Goal: Task Accomplishment & Management: Use online tool/utility

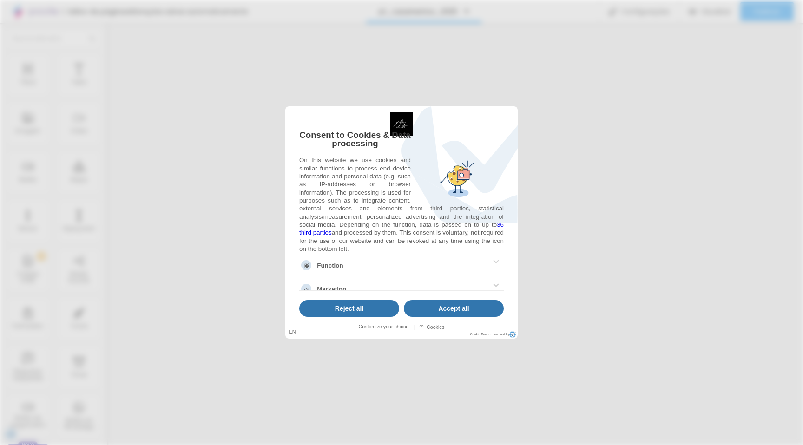
click at [425, 309] on link "Accept all" at bounding box center [454, 308] width 100 height 16
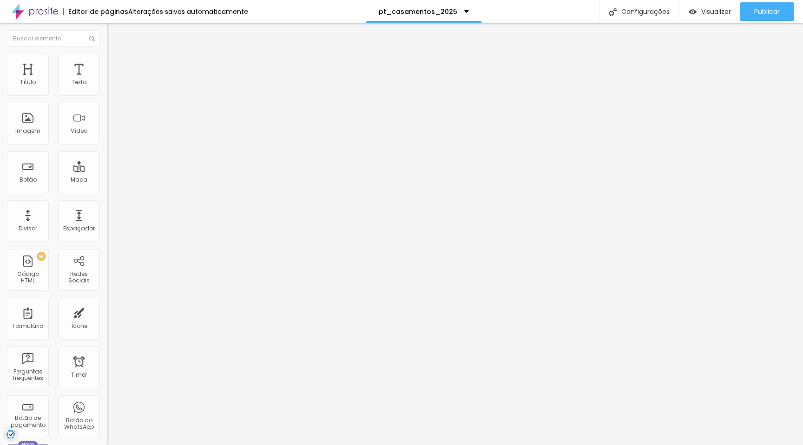
click at [115, 63] on span "Estilo" at bounding box center [122, 60] width 14 height 8
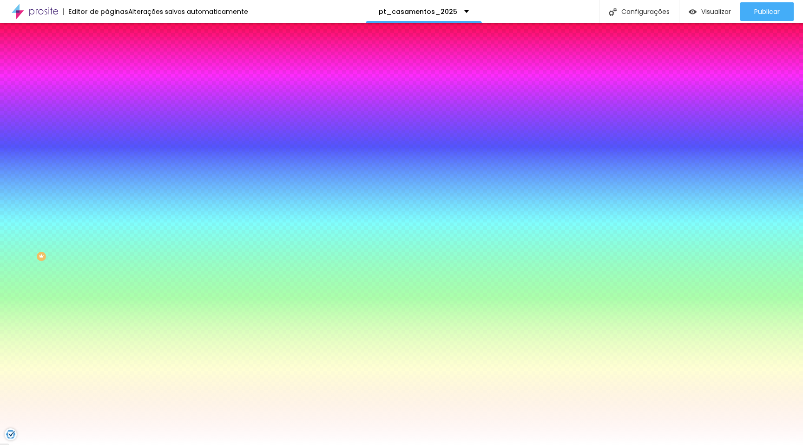
click at [107, 126] on div at bounding box center [160, 126] width 107 height 0
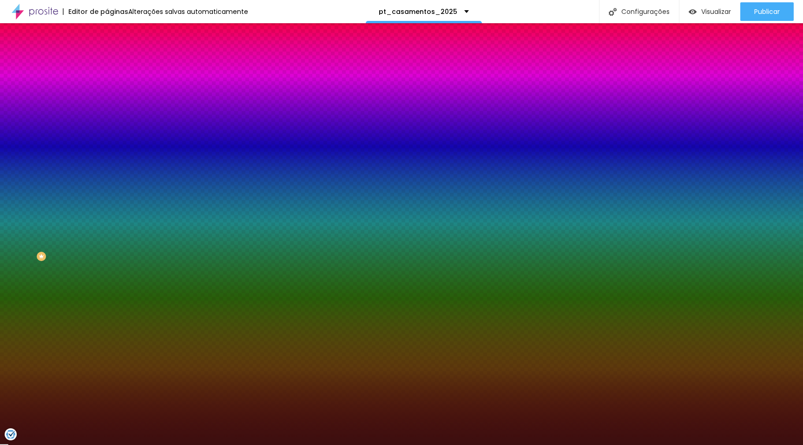
type input "#000000"
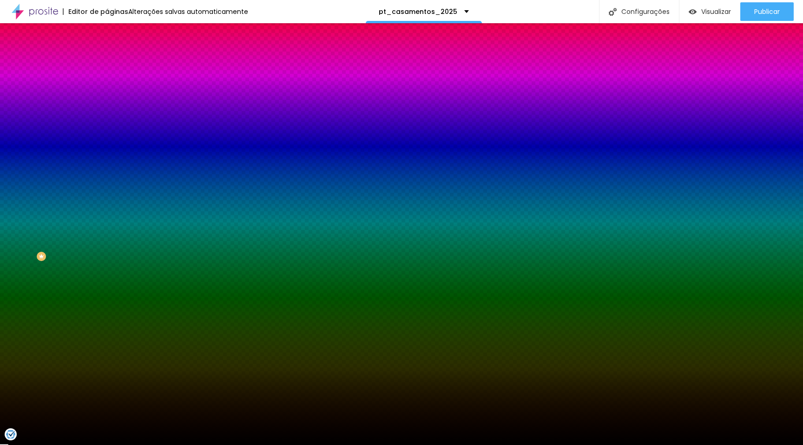
drag, startPoint x: 64, startPoint y: 215, endPoint x: 80, endPoint y: 256, distance: 43.4
click at [107, 256] on div "Editar Seção Conteúdo Estilo Avançado Imagem de fundo Adicionar imagem Efeito d…" at bounding box center [160, 234] width 107 height 422
click at [107, 136] on input "#000000" at bounding box center [163, 130] width 112 height 9
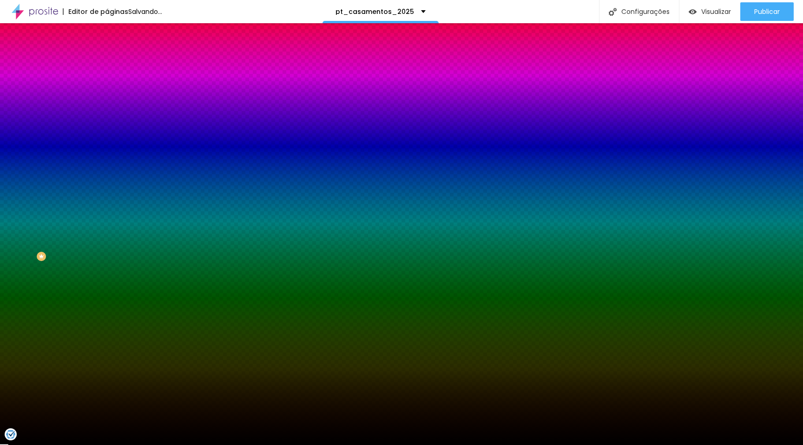
click at [107, 136] on input "#000000" at bounding box center [163, 130] width 112 height 9
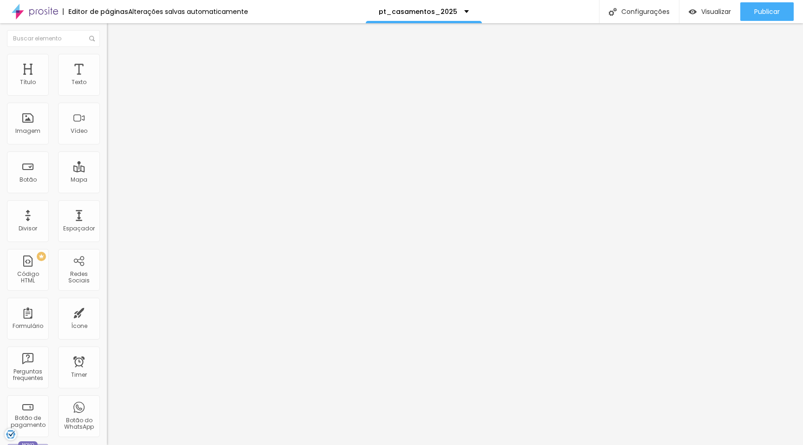
click at [107, 66] on ul "Conteúdo Estilo Avançado" at bounding box center [160, 59] width 107 height 28
click at [115, 64] on span "Estilo" at bounding box center [122, 60] width 14 height 8
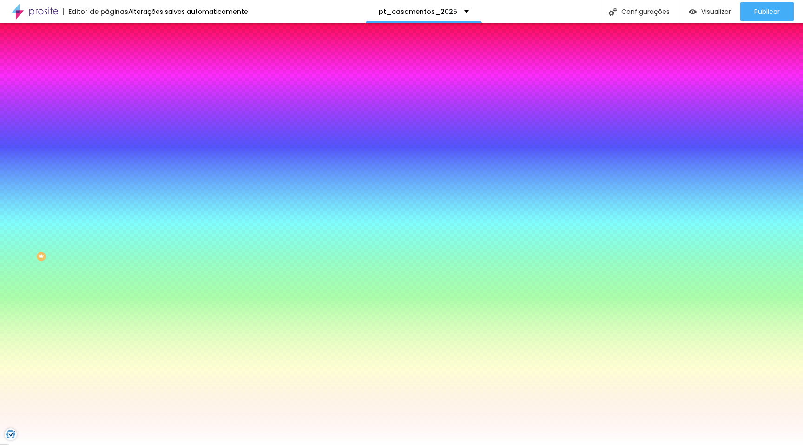
scroll to position [0, 0]
paste input "000000"
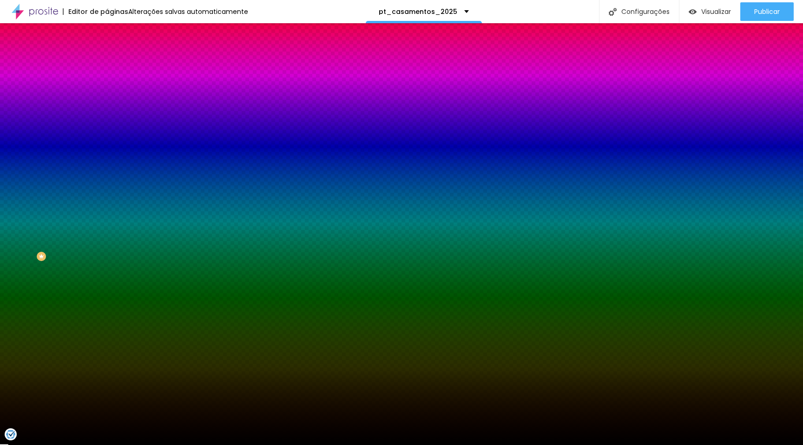
type input "#000000"
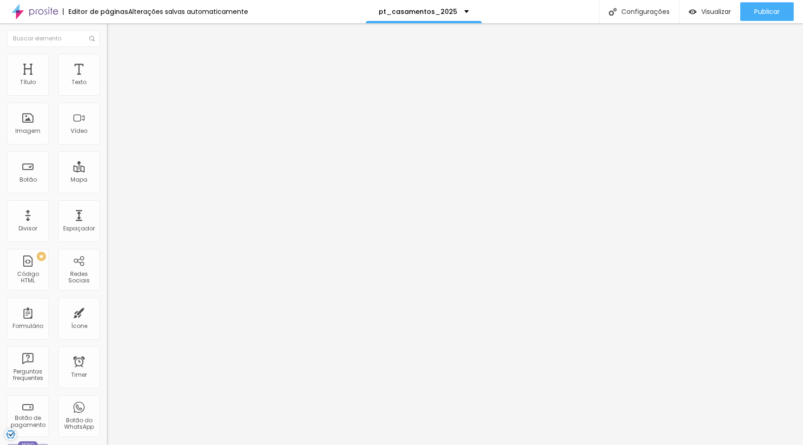
click at [107, 60] on li "Estilo" at bounding box center [160, 58] width 107 height 9
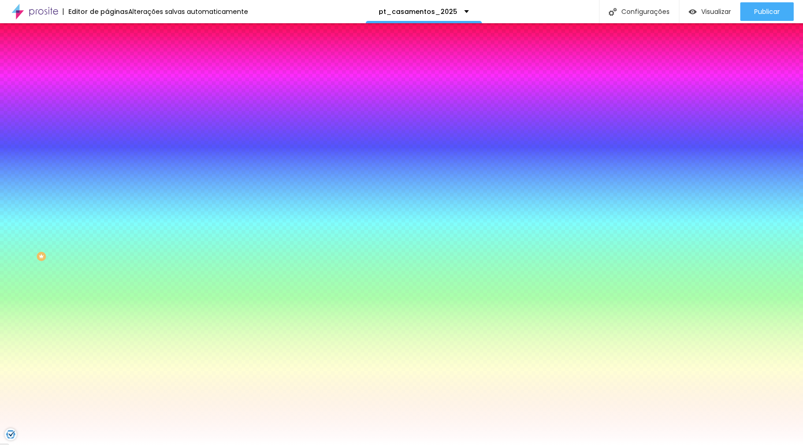
scroll to position [0, 0]
paste input "000000"
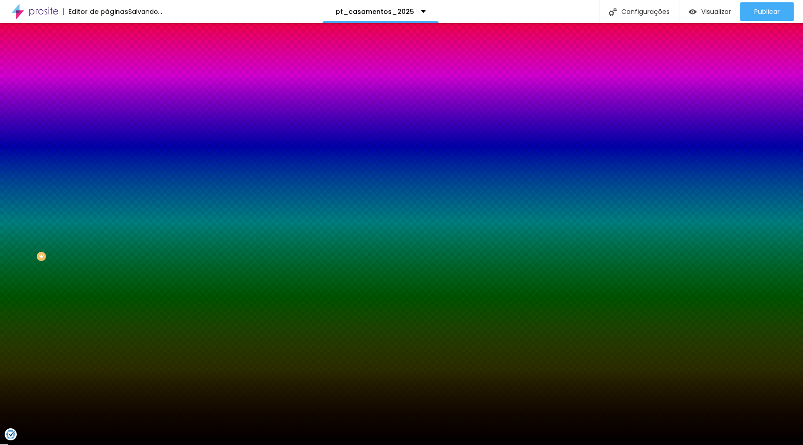
type input "#000000"
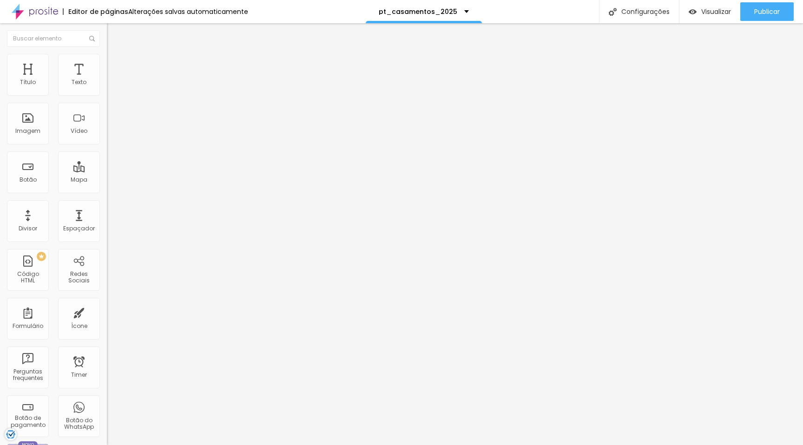
click at [107, 62] on li "Estilo" at bounding box center [160, 58] width 107 height 9
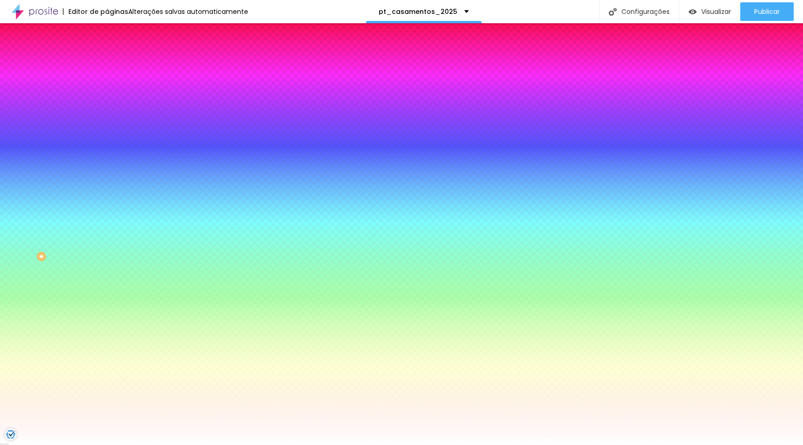
scroll to position [0, 0]
paste input "000000"
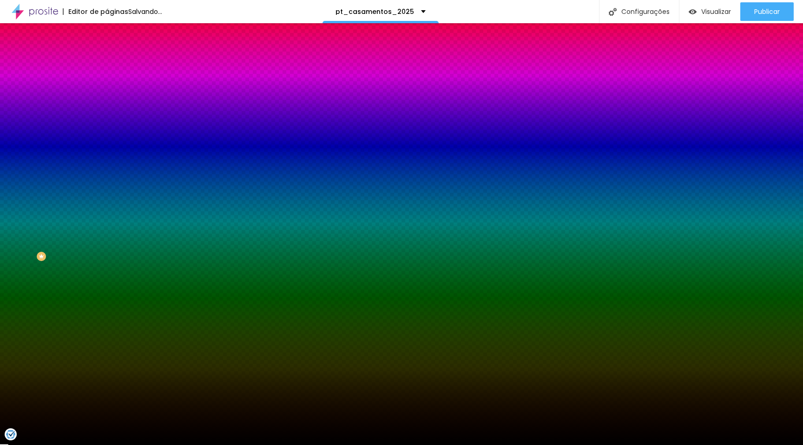
type input "#000000"
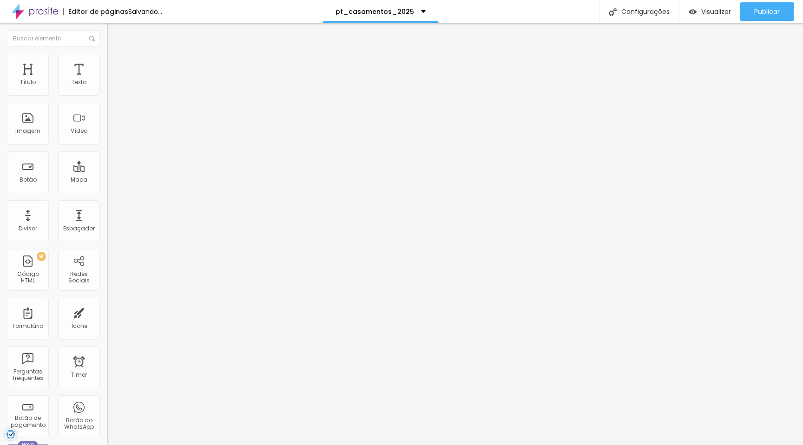
click at [107, 55] on img at bounding box center [111, 58] width 8 height 8
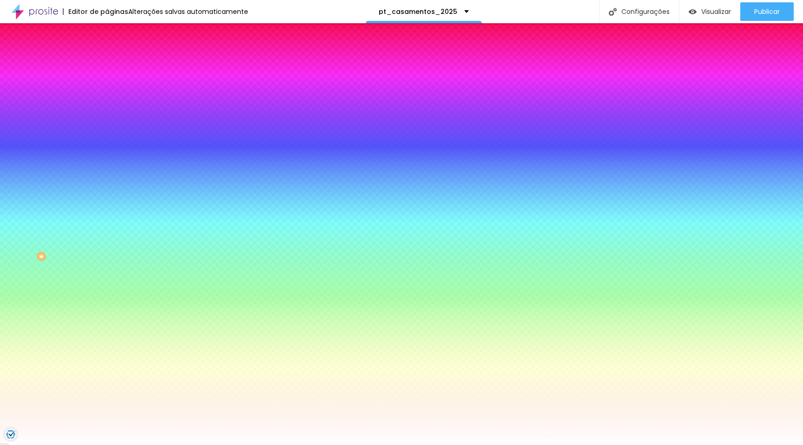
scroll to position [0, 0]
paste input "000000"
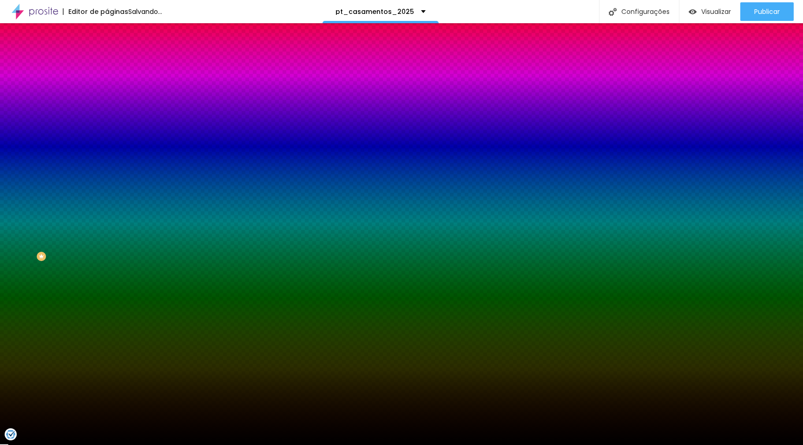
type input "#000000"
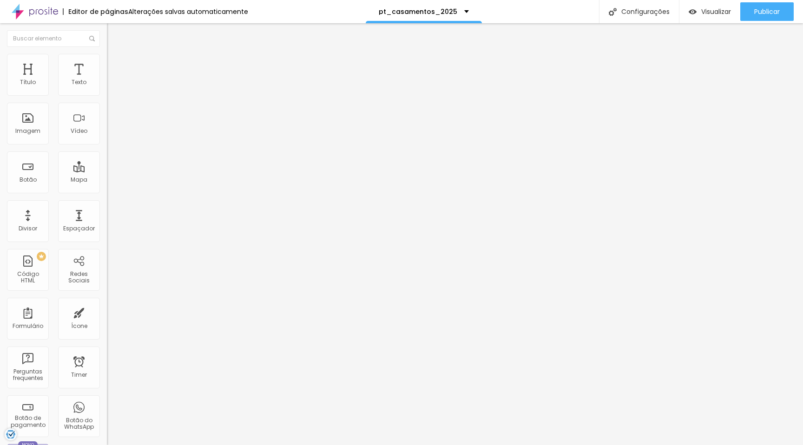
click at [107, 66] on ul "Conteúdo Estilo Avançado" at bounding box center [160, 59] width 107 height 28
click at [115, 63] on span "Estilo" at bounding box center [122, 60] width 14 height 8
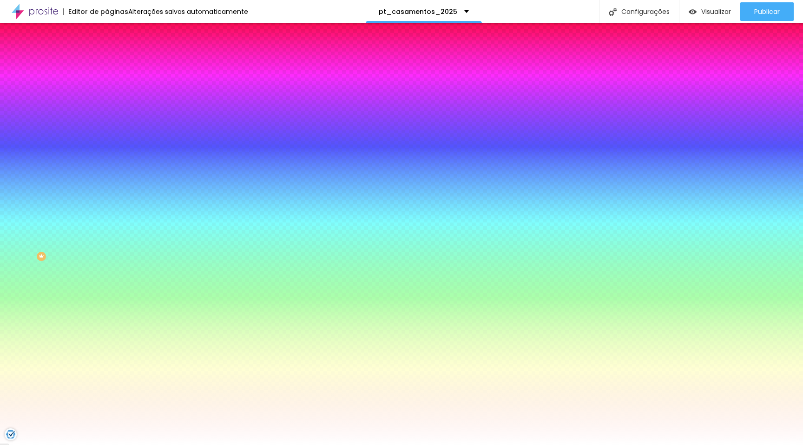
scroll to position [0, 0]
paste input "000000"
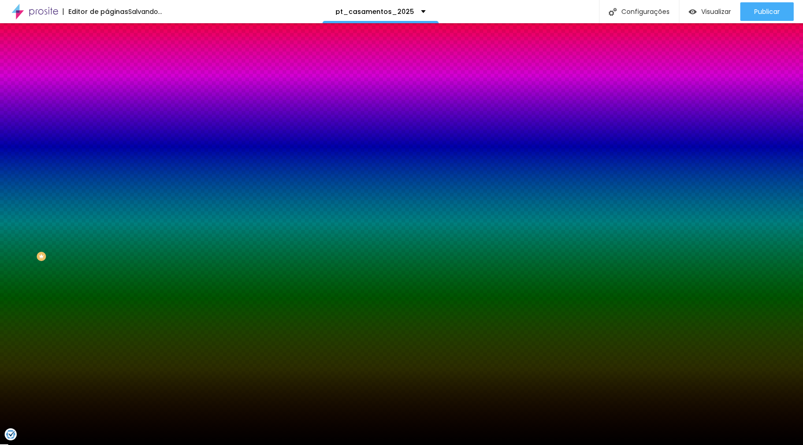
type input "#000000"
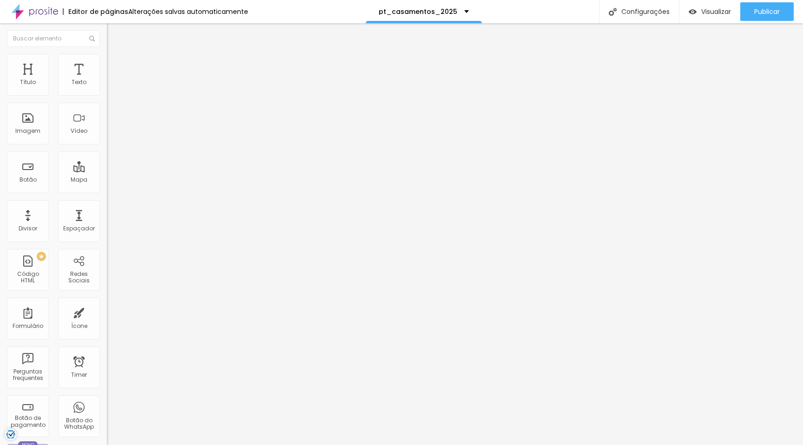
click at [107, 61] on li "Estilo" at bounding box center [160, 58] width 107 height 9
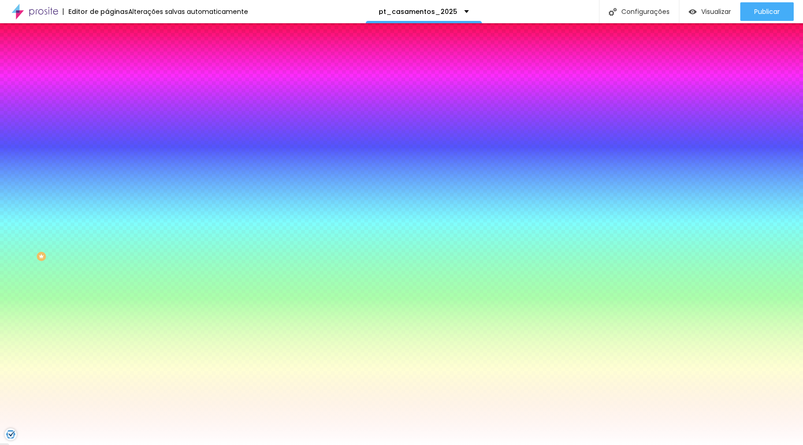
scroll to position [0, 0]
paste input "000000"
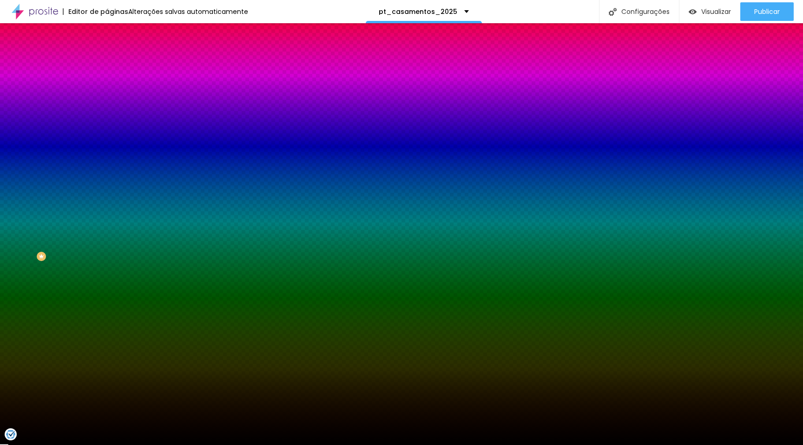
type input "#000000"
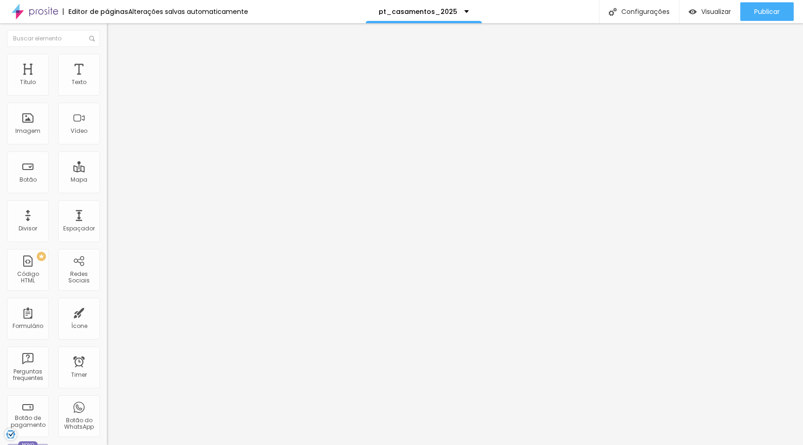
click at [107, 58] on img at bounding box center [111, 58] width 8 height 8
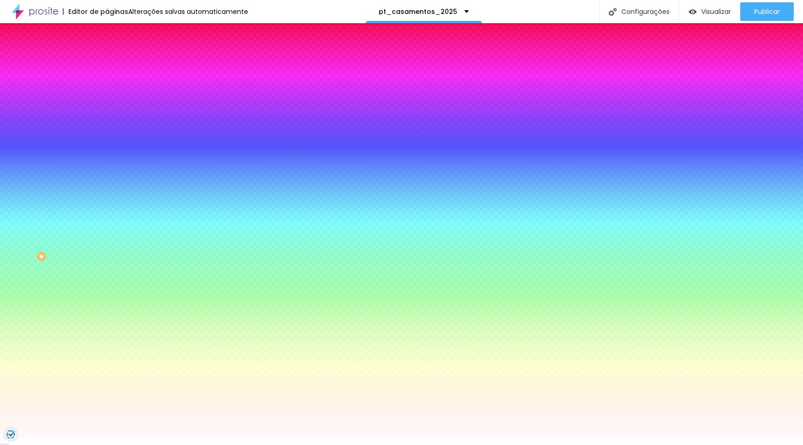
scroll to position [0, 0]
paste input "000000"
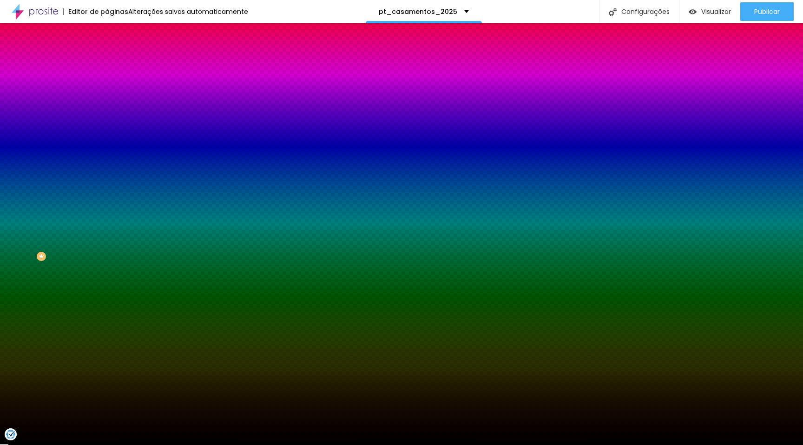
type input "#000000"
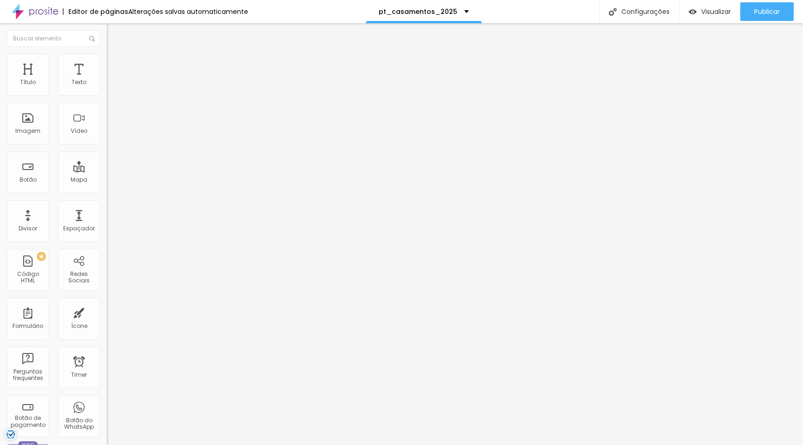
click at [107, 61] on li "Estilo" at bounding box center [160, 58] width 107 height 9
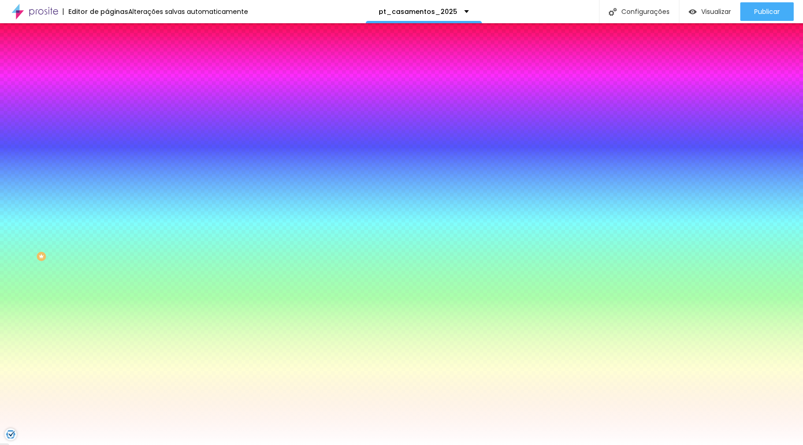
scroll to position [0, 0]
paste input "000000"
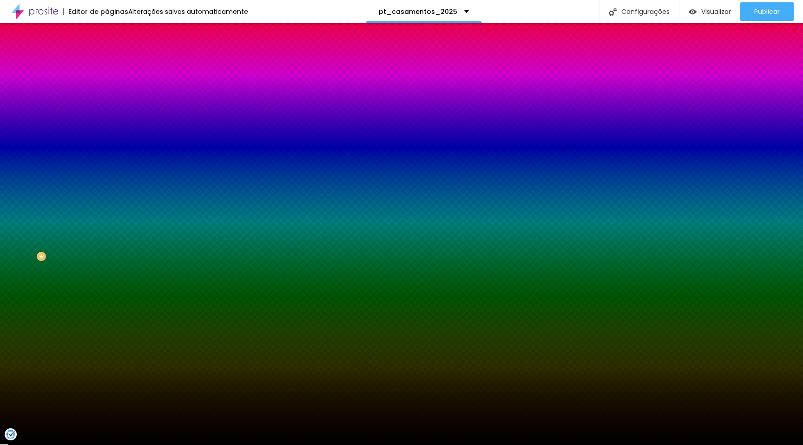
type input "#000000"
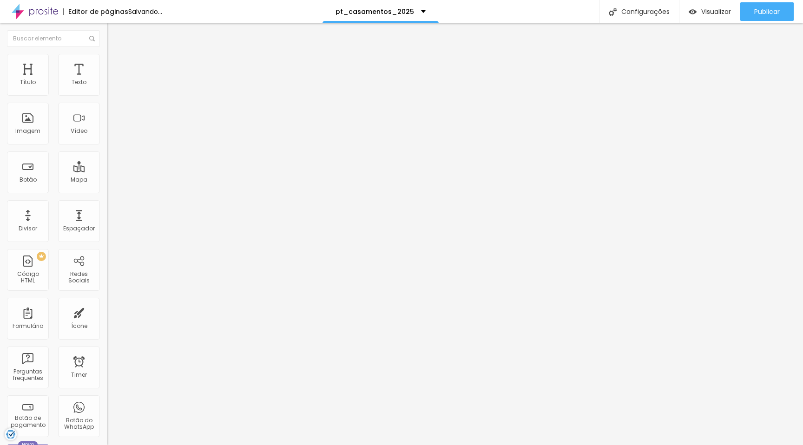
click at [107, 57] on img at bounding box center [111, 58] width 8 height 8
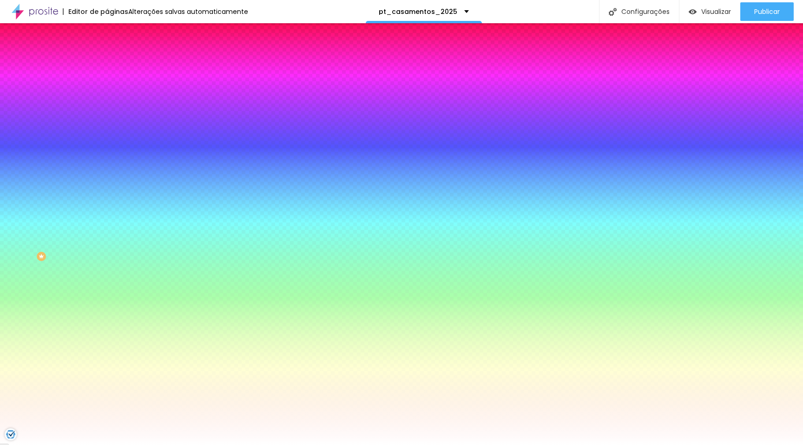
scroll to position [0, 0]
paste input "000000"
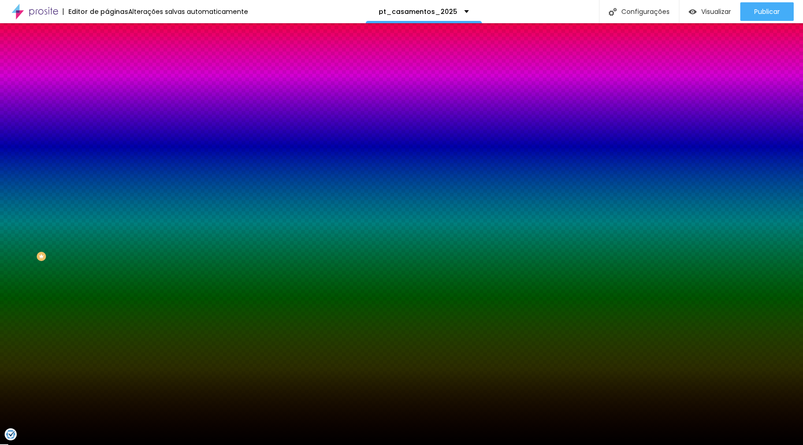
type input "#000000"
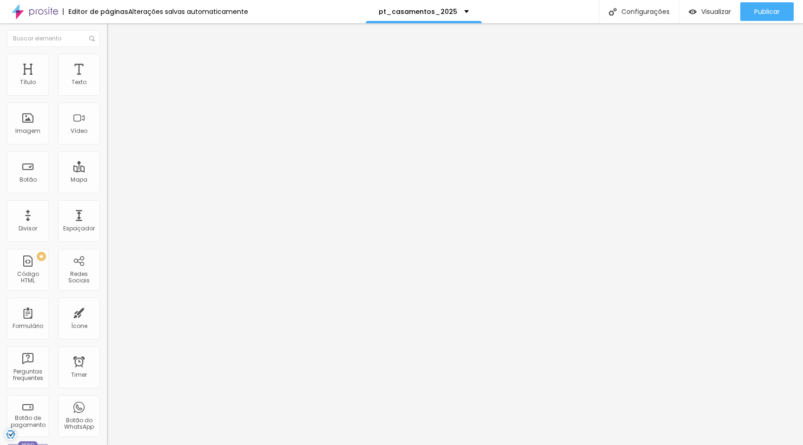
click at [107, 58] on img at bounding box center [111, 58] width 8 height 8
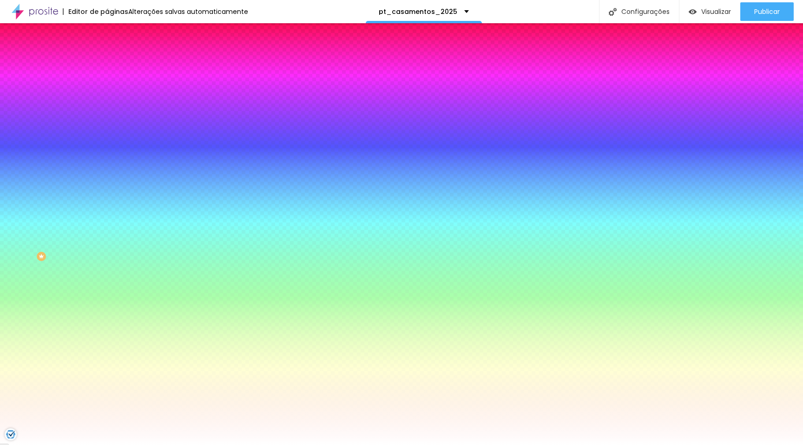
paste input "000000"
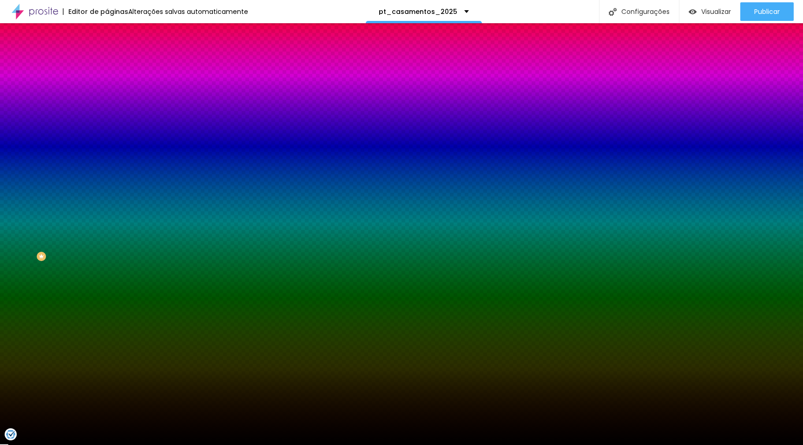
type input "#000000"
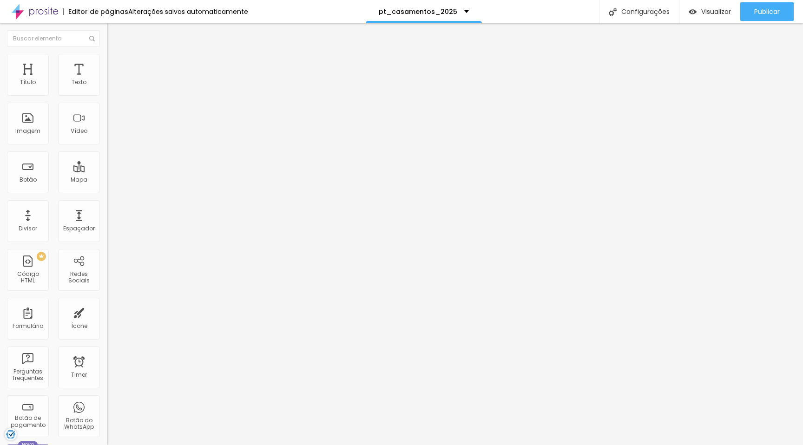
click at [107, 58] on img at bounding box center [111, 58] width 8 height 8
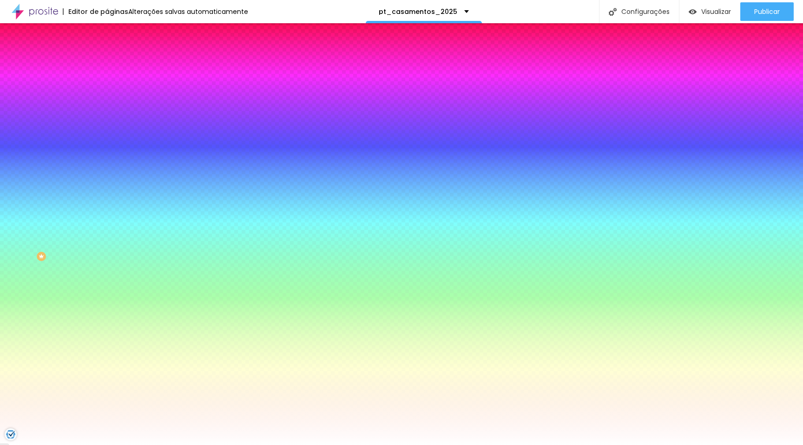
scroll to position [0, 0]
paste input "000000"
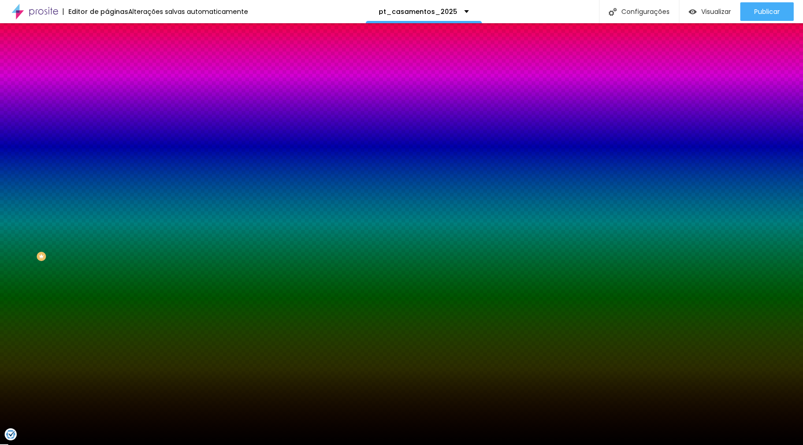
type input "#000000"
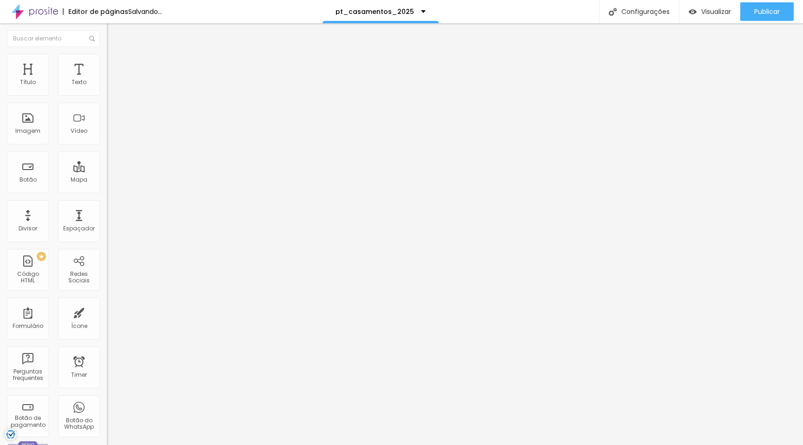
click at [115, 64] on span "Estilo" at bounding box center [122, 60] width 14 height 8
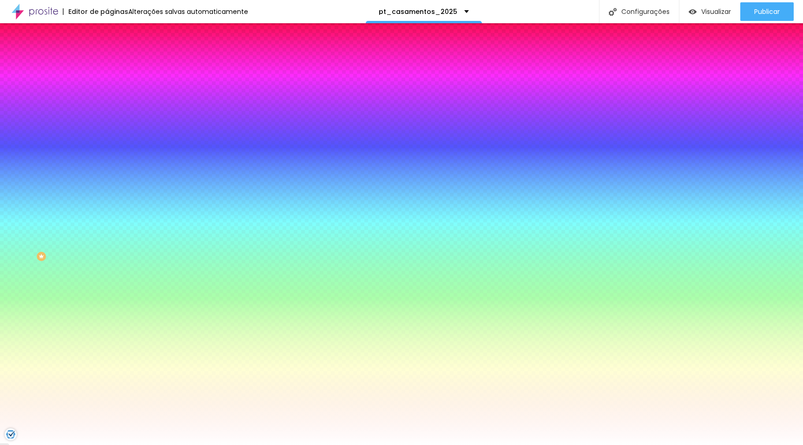
scroll to position [0, 0]
paste input "000000"
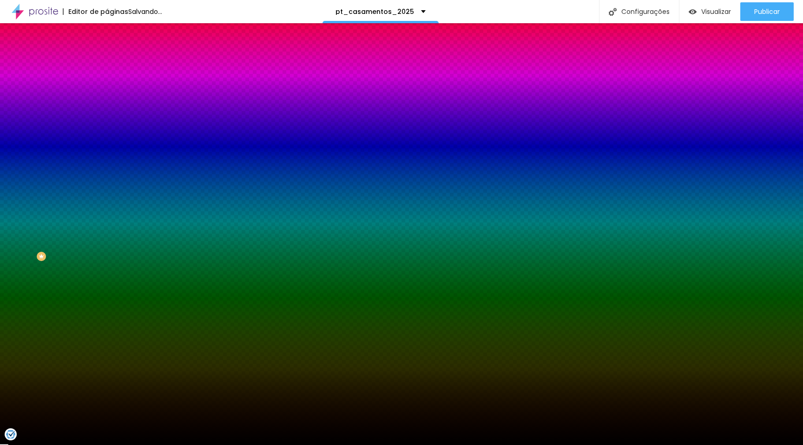
type input "#000000"
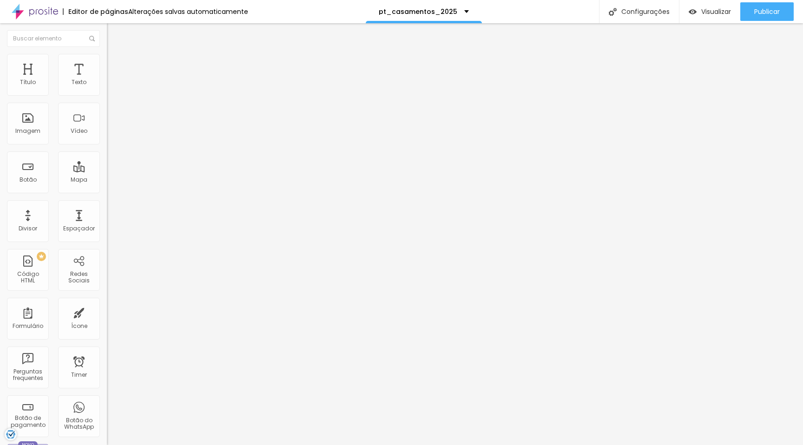
click at [115, 64] on span "Estilo" at bounding box center [122, 60] width 14 height 8
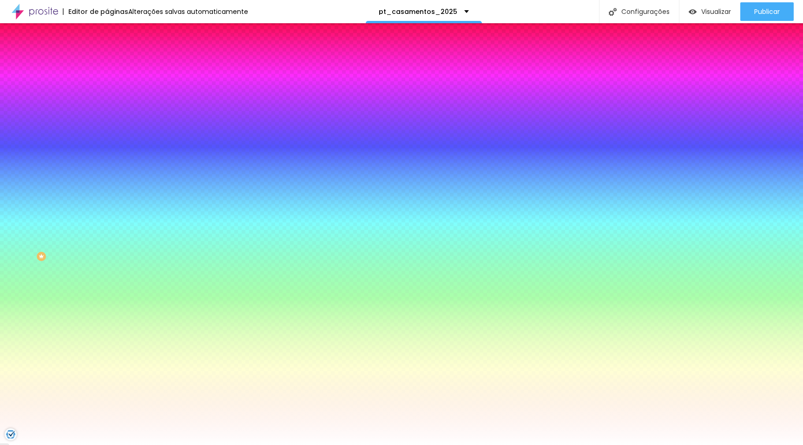
scroll to position [0, 0]
paste input "000000"
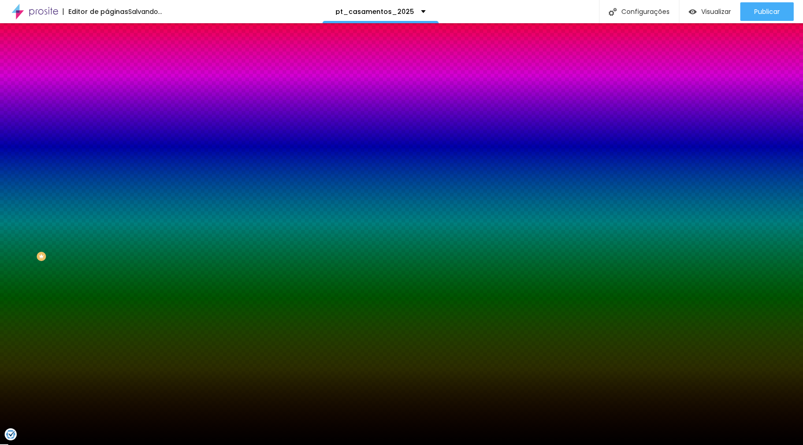
type input "#000000"
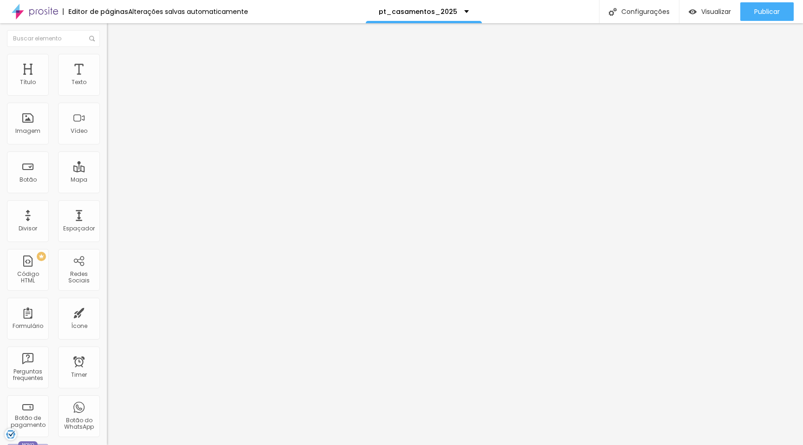
click at [107, 57] on img at bounding box center [111, 58] width 8 height 8
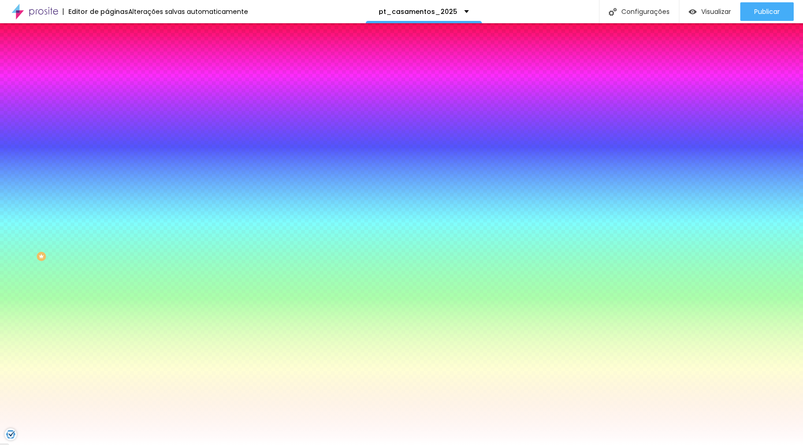
paste input "000000"
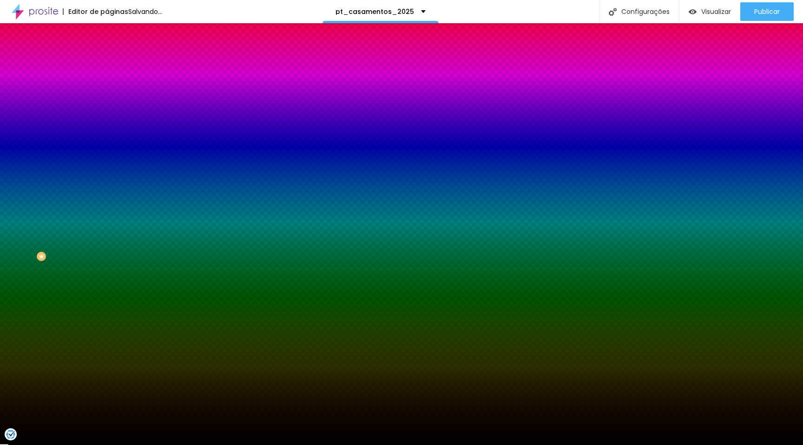
type input "#000000"
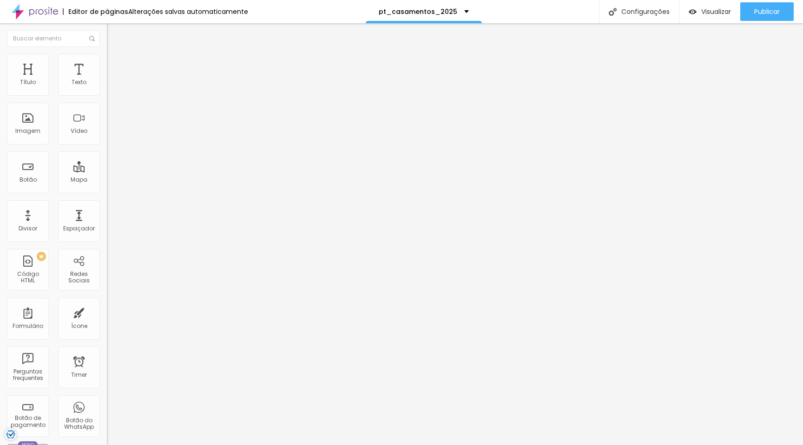
click at [115, 64] on span "Estilo" at bounding box center [122, 60] width 14 height 8
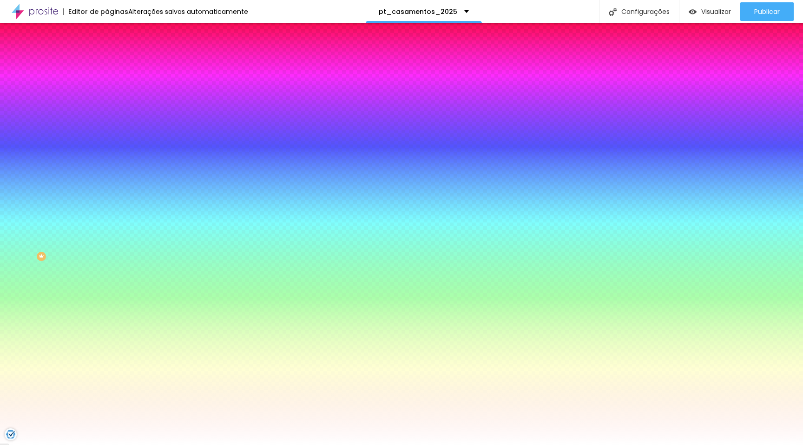
scroll to position [0, 0]
paste input "000000"
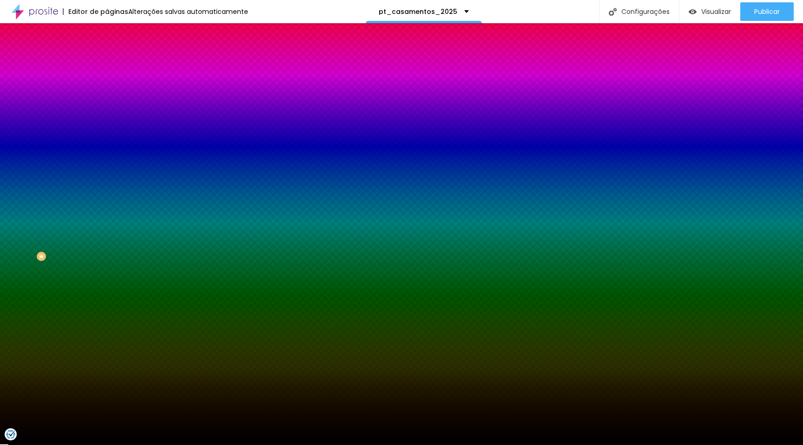
type input "#000000"
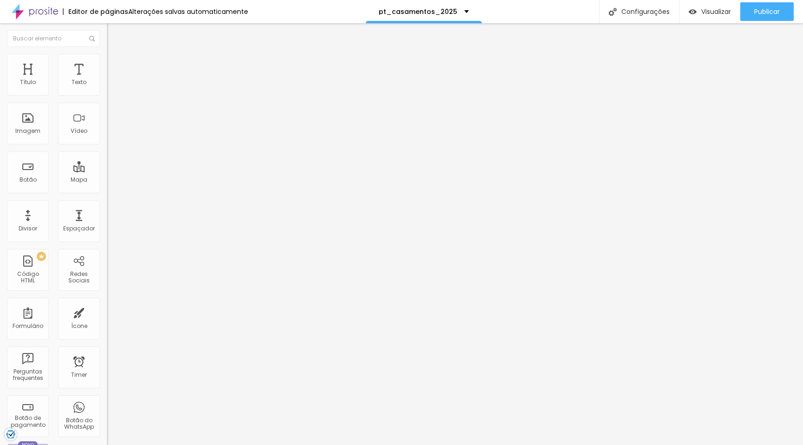
click at [107, 61] on li "Estilo" at bounding box center [160, 58] width 107 height 9
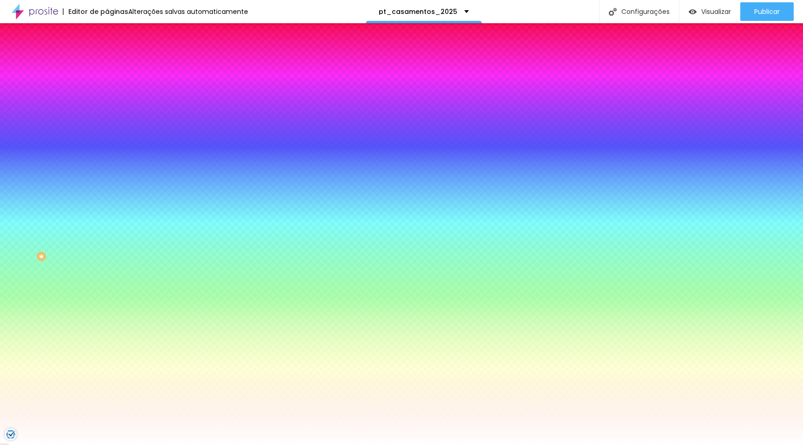
scroll to position [0, 0]
paste input "000000"
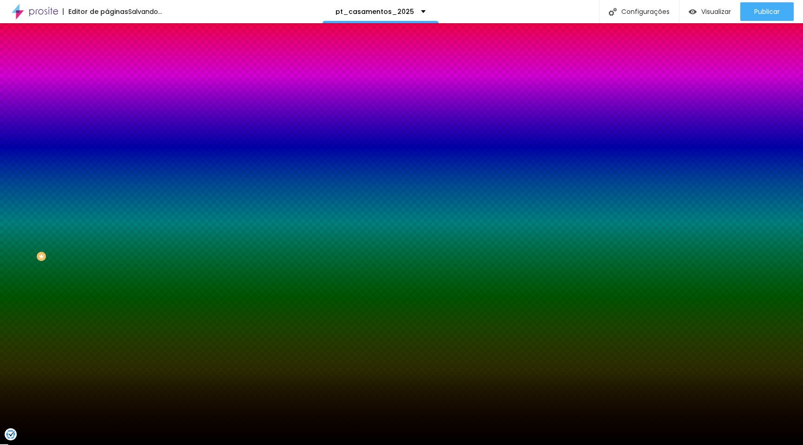
type input "#000000"
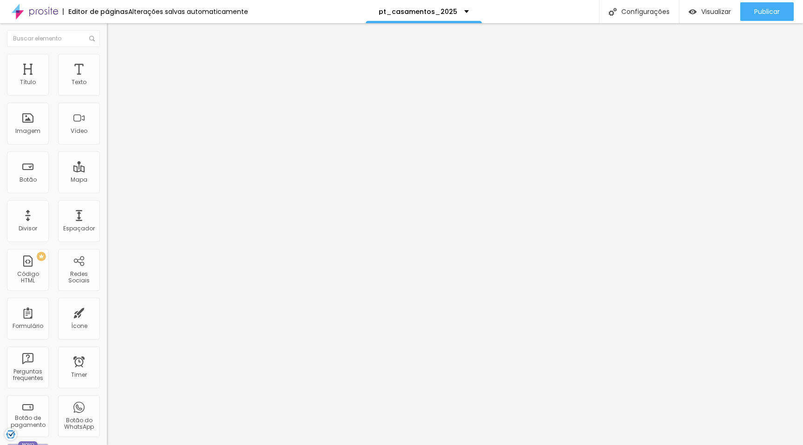
click at [107, 62] on ul "Conteúdo Estilo Avançado" at bounding box center [160, 59] width 107 height 28
click at [107, 60] on li "Estilo" at bounding box center [160, 58] width 107 height 9
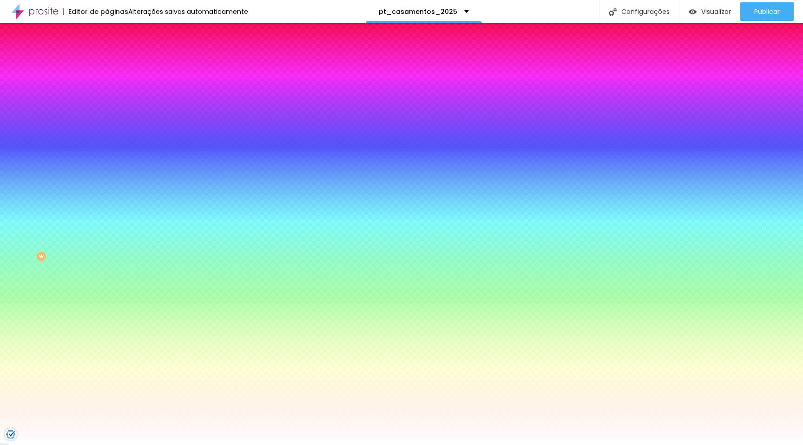
click at [107, 63] on li "Avançado" at bounding box center [160, 67] width 107 height 9
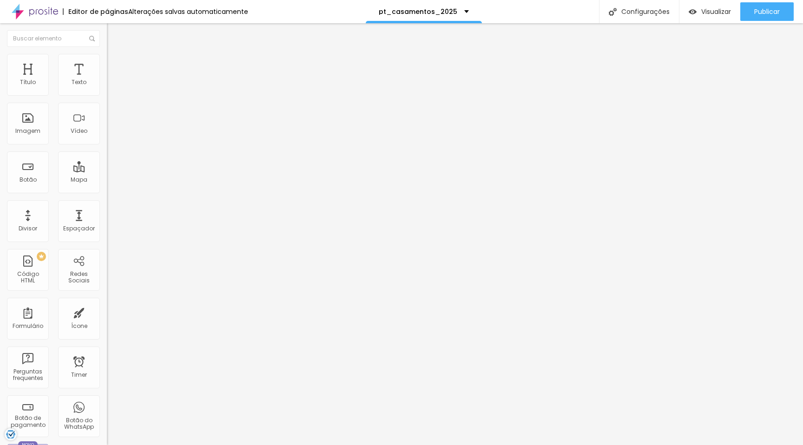
click at [107, 60] on li "Estilo" at bounding box center [160, 58] width 107 height 9
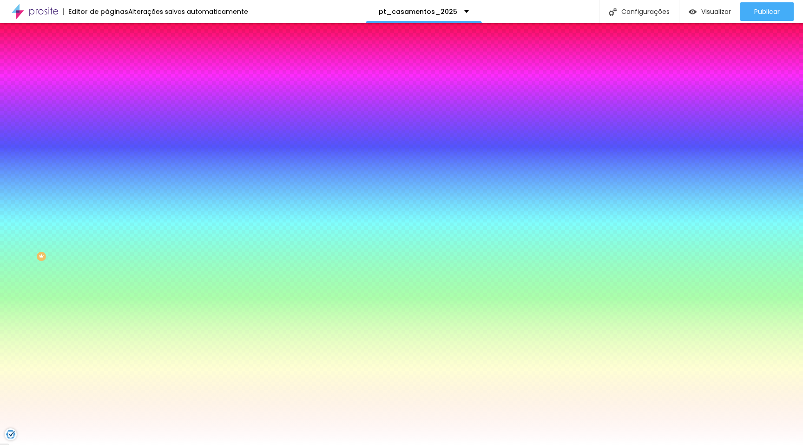
scroll to position [0, 0]
paste input "000000"
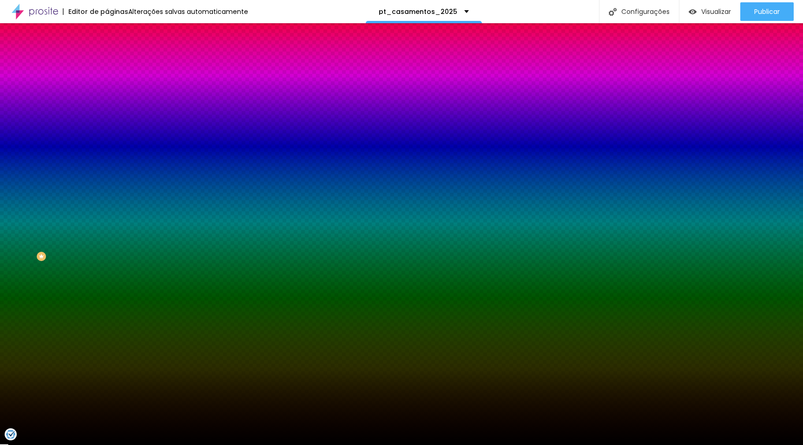
type input "#000000"
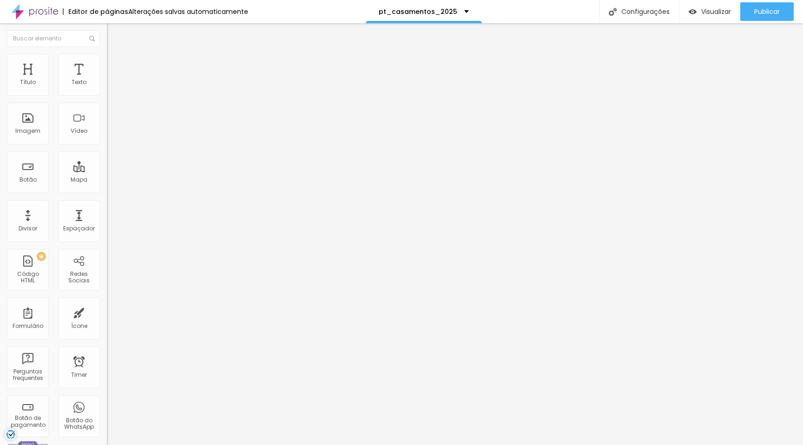
click at [107, 62] on li "Estilo" at bounding box center [160, 58] width 107 height 9
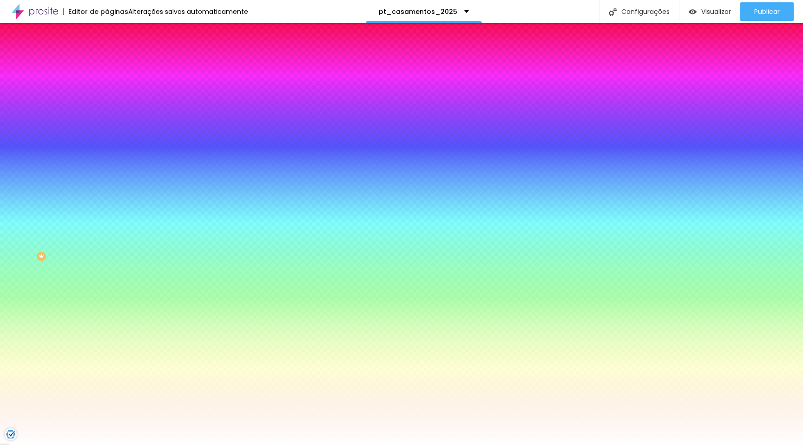
scroll to position [0, 0]
paste input "000000"
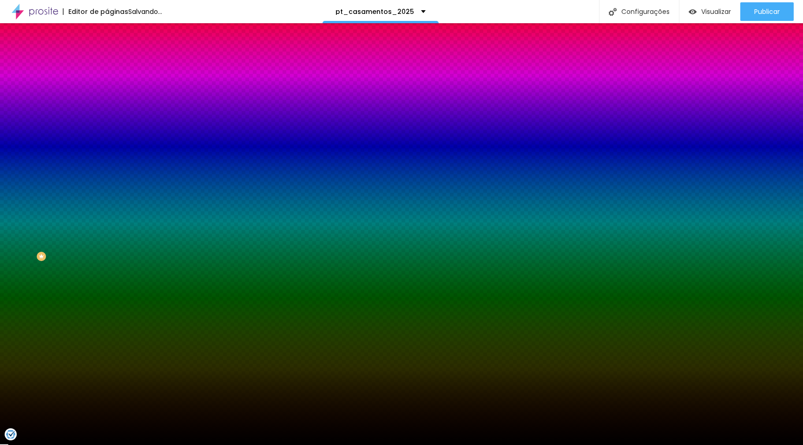
type input "#000000"
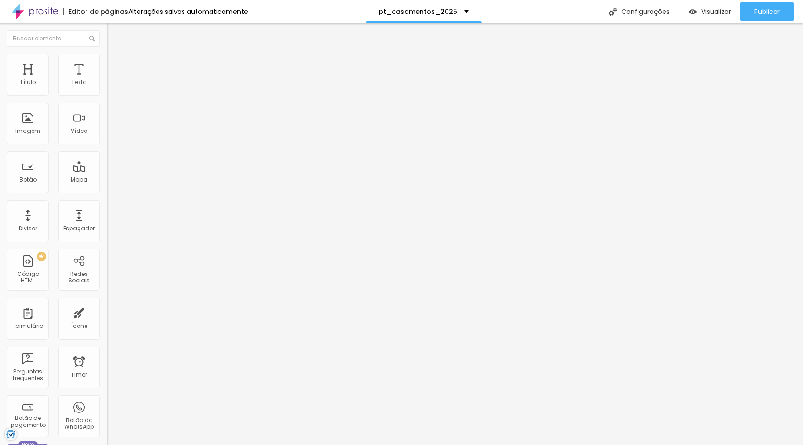
click at [115, 64] on span "Estilo" at bounding box center [122, 60] width 14 height 8
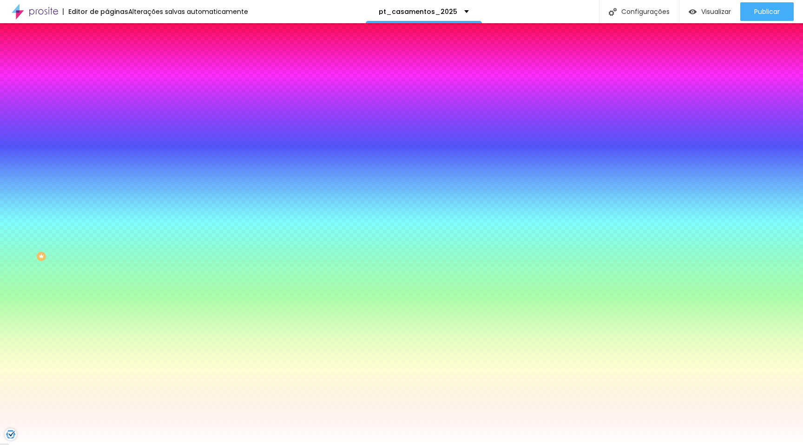
scroll to position [0, 0]
paste input "000000"
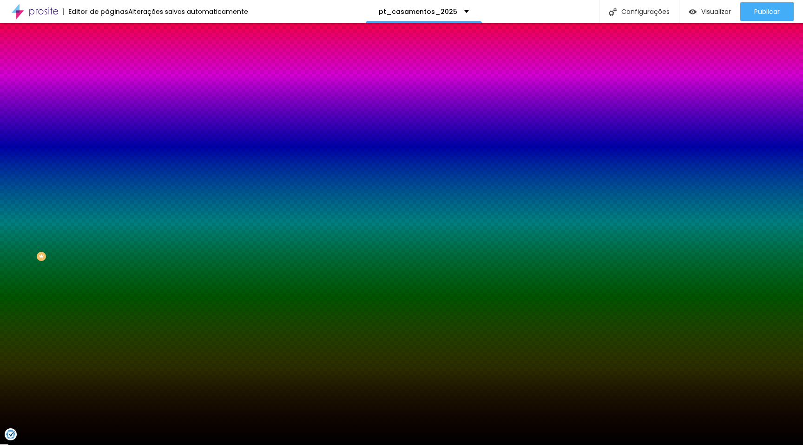
type input "#000000"
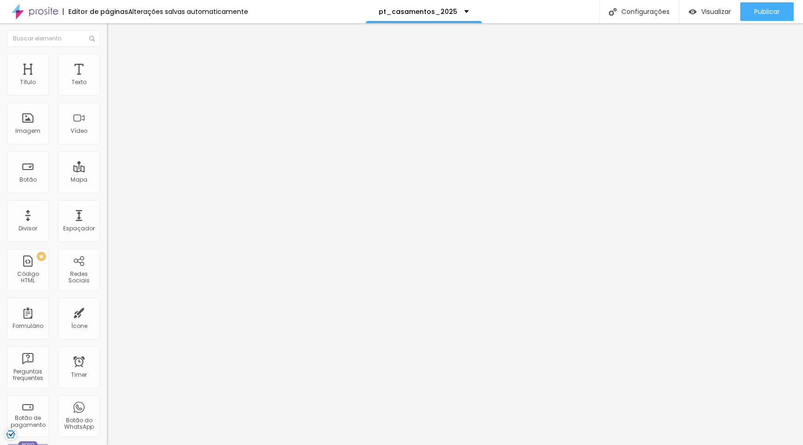
click at [115, 64] on span "Estilo" at bounding box center [122, 60] width 14 height 8
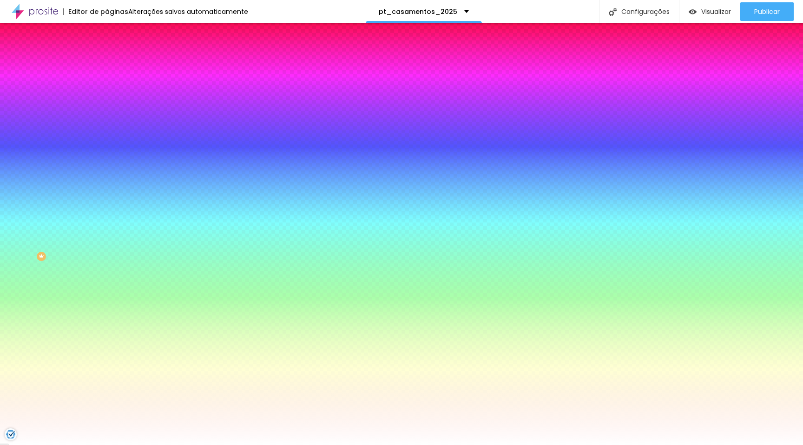
paste input "000000"
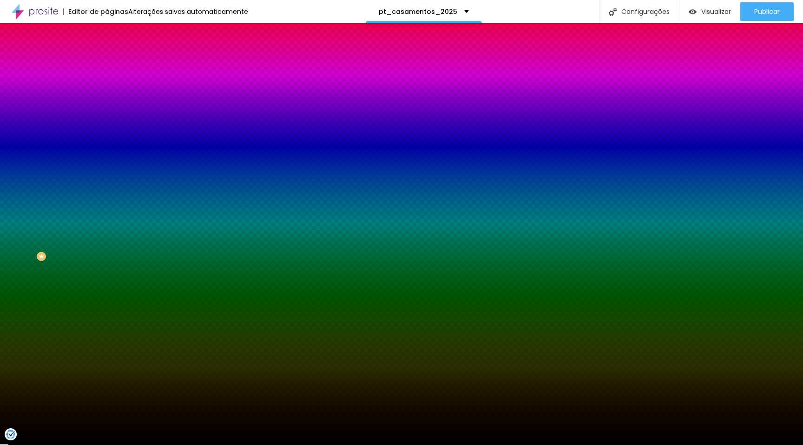
type input "#000000"
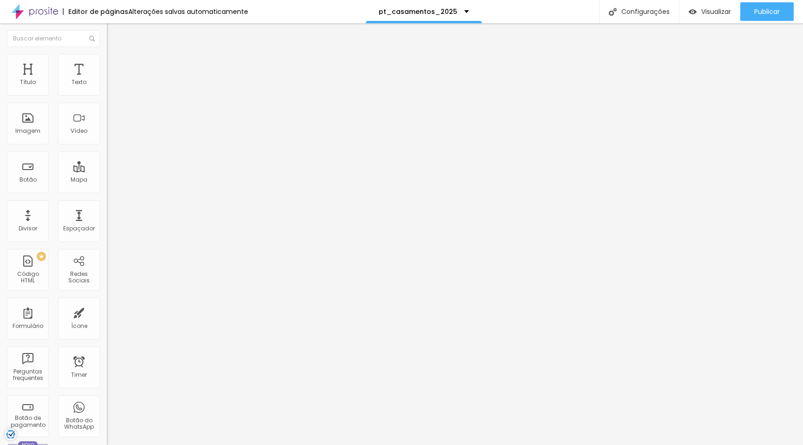
click at [115, 64] on span "Estilo" at bounding box center [122, 60] width 14 height 8
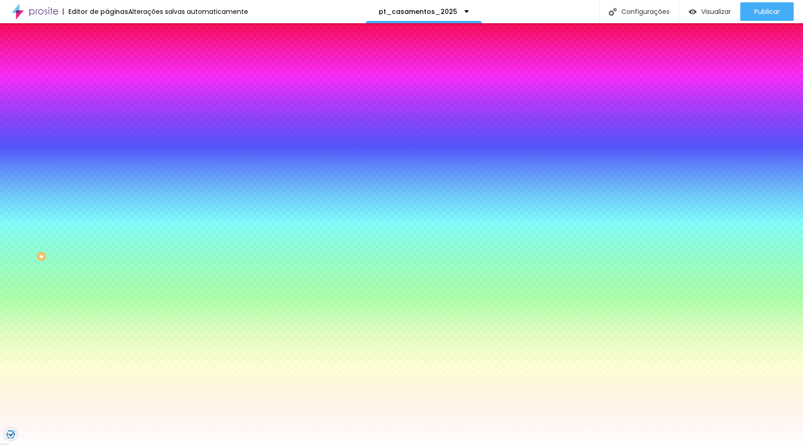
scroll to position [0, 0]
paste input "000000"
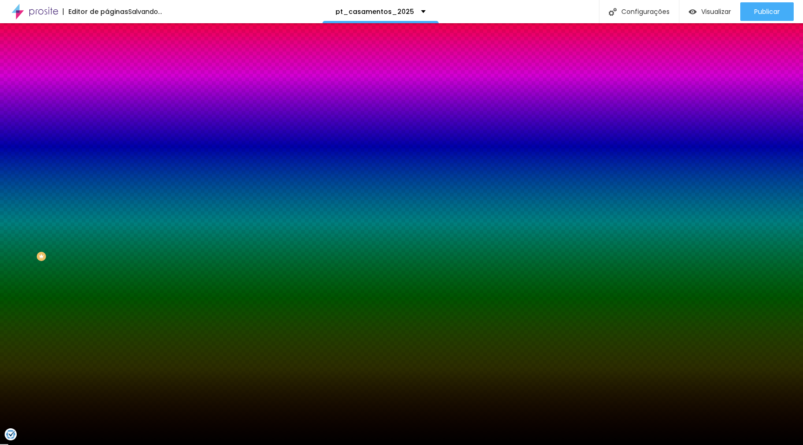
type input "#000000"
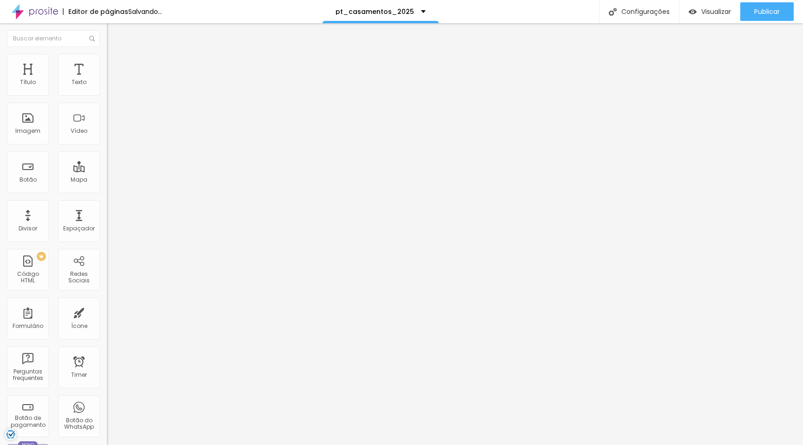
click at [107, 57] on img at bounding box center [111, 58] width 8 height 8
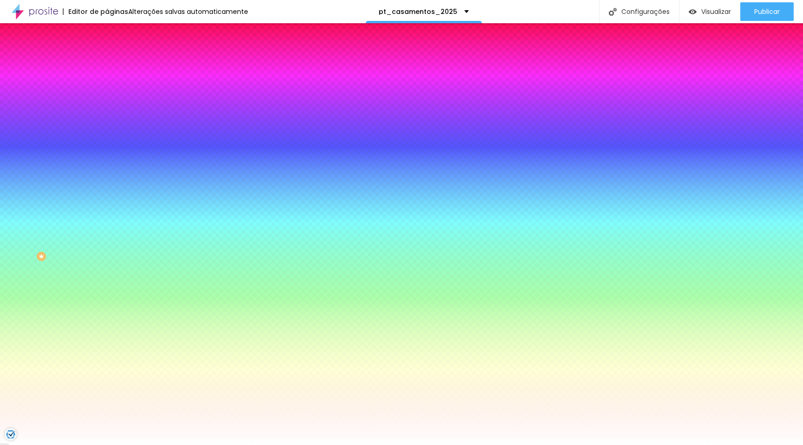
scroll to position [0, 0]
paste input "000000"
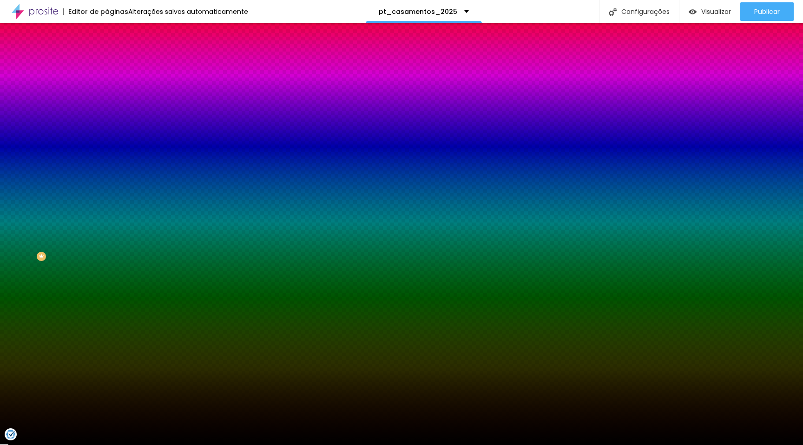
type input "#000000"
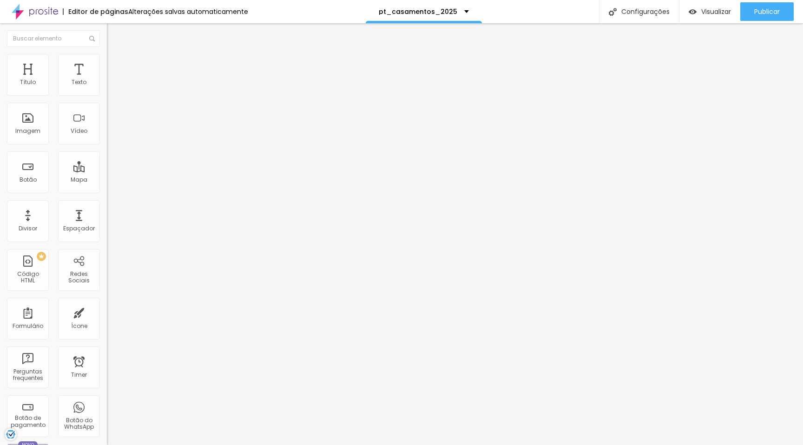
click at [107, 60] on img at bounding box center [111, 58] width 8 height 8
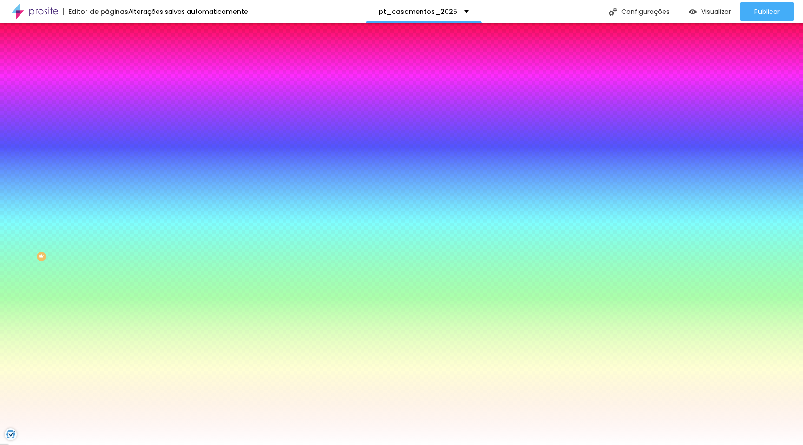
scroll to position [0, 0]
paste input "000000"
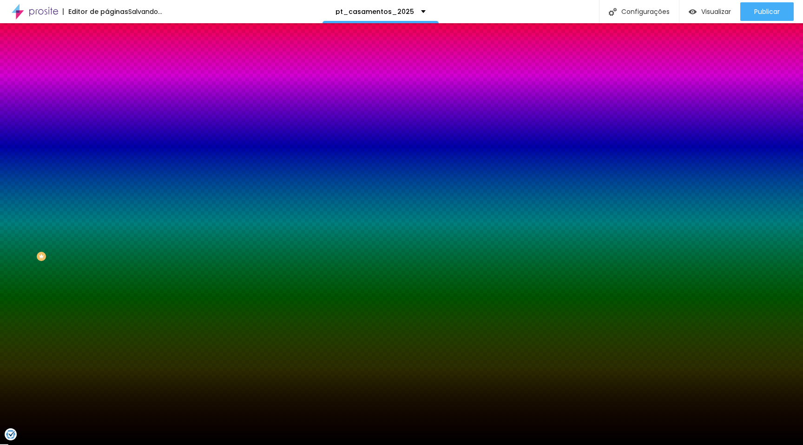
type input "#000000"
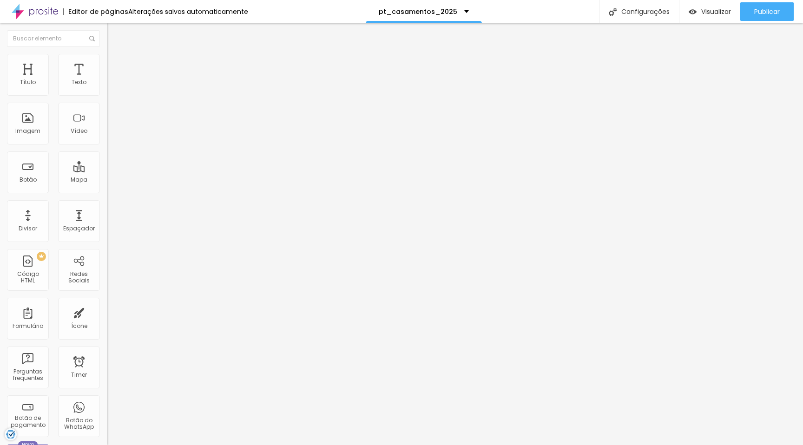
click at [115, 64] on span "Estilo" at bounding box center [122, 60] width 14 height 8
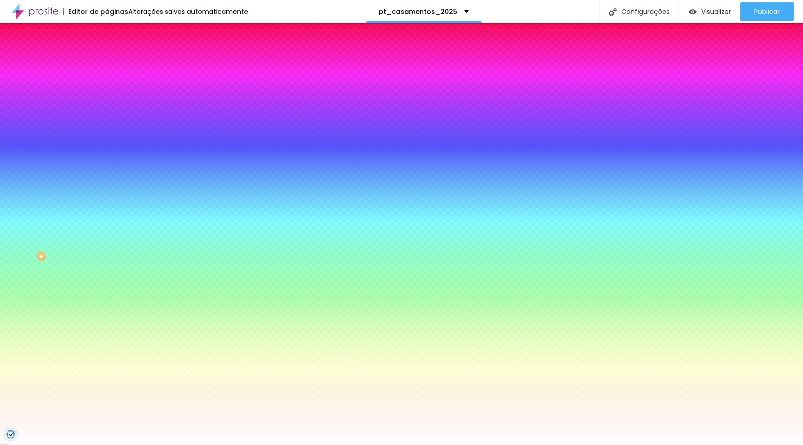
scroll to position [0, 0]
paste input "000000"
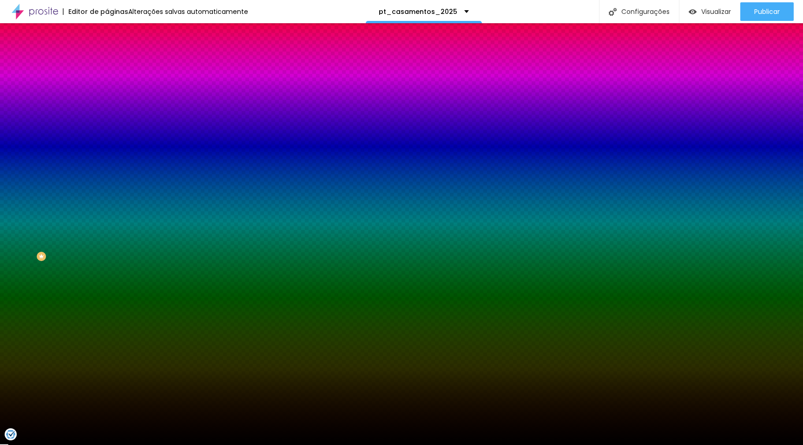
type input "#000000"
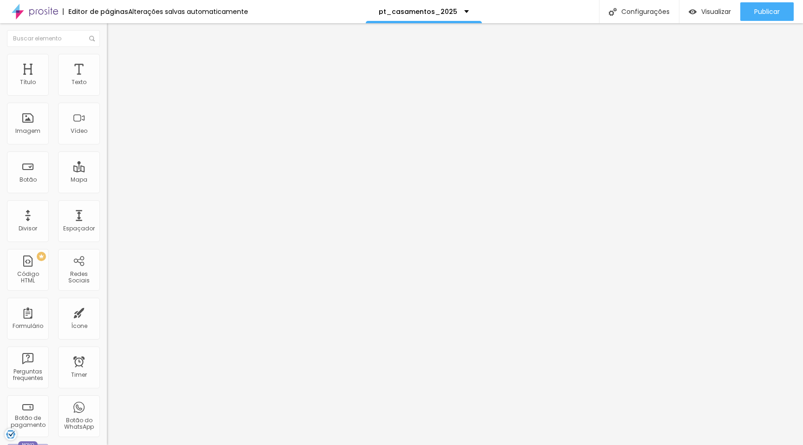
click at [115, 64] on span "Estilo" at bounding box center [122, 60] width 14 height 8
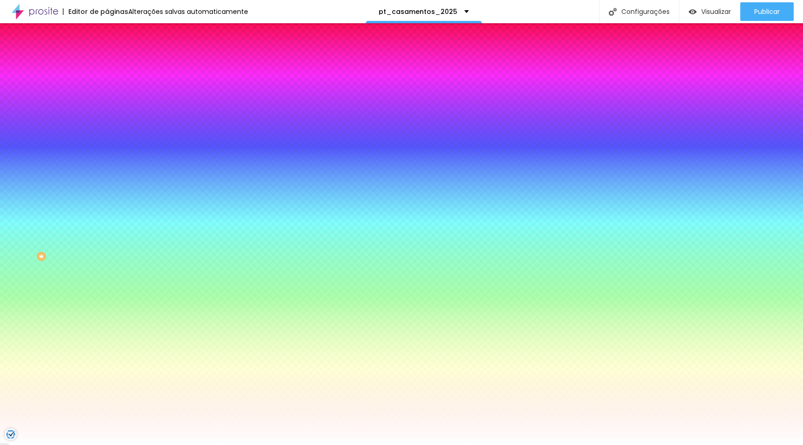
paste input "000000"
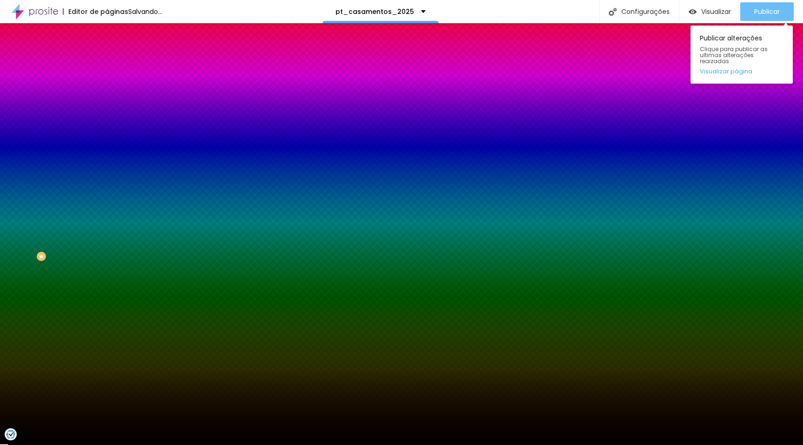
type input "#000000"
click at [762, 6] on div "Publicar" at bounding box center [768, 11] width 26 height 19
click at [764, 10] on span "Publicar" at bounding box center [768, 11] width 26 height 7
click at [761, 18] on div "Publicar" at bounding box center [768, 11] width 26 height 19
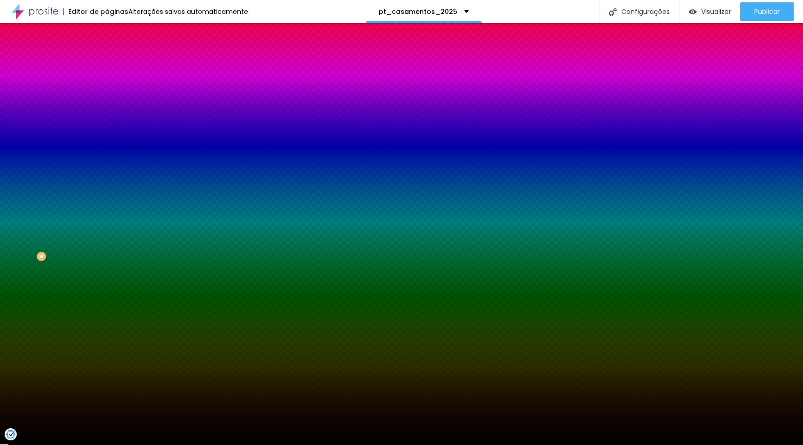
click at [114, 32] on img "button" at bounding box center [117, 33] width 7 height 7
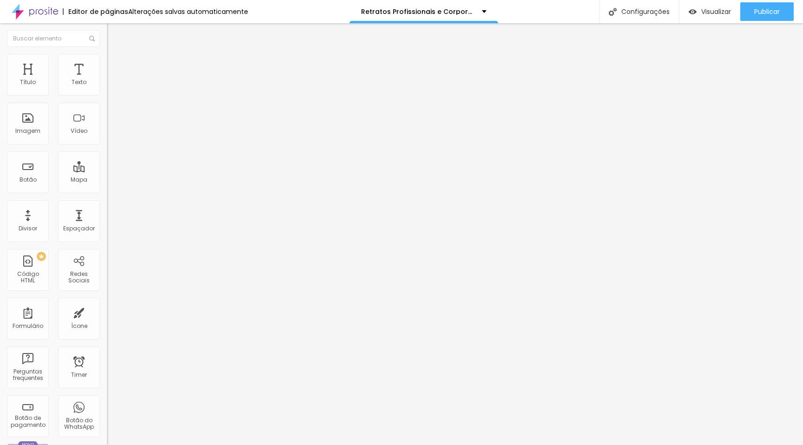
click at [114, 36] on img "button" at bounding box center [117, 33] width 7 height 7
drag, startPoint x: 51, startPoint y: 107, endPoint x: 0, endPoint y: 105, distance: 51.2
click at [107, 106] on div "Texto Click me Alinhamento [GEOGRAPHIC_DATA] Link URL https:// Abrir em uma nov…" at bounding box center [160, 140] width 107 height 135
type input "Ver Opções"
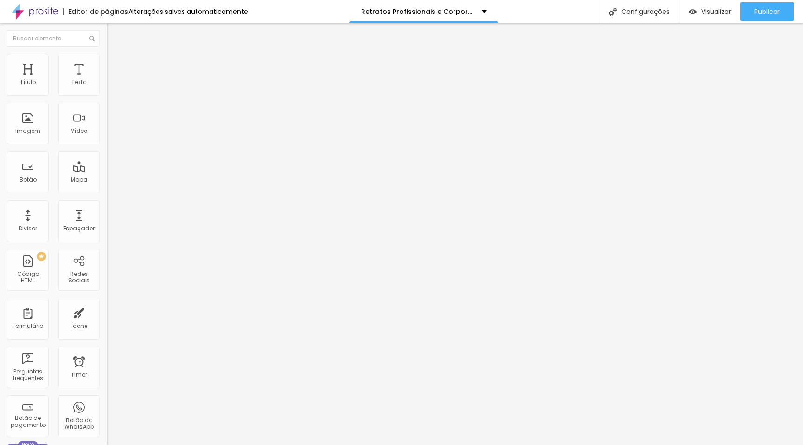
scroll to position [0, 0]
click at [115, 63] on span "Estilo" at bounding box center [122, 60] width 14 height 8
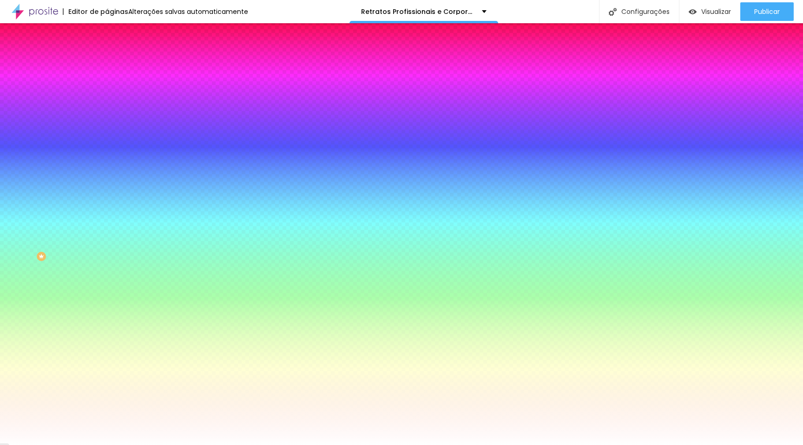
click at [107, 89] on div at bounding box center [160, 89] width 107 height 0
type input "#FFFFFF"
drag, startPoint x: 39, startPoint y: 113, endPoint x: 8, endPoint y: 104, distance: 32.4
click at [107, 98] on div "Cor de fundo Voltar ao padrão #FFFFFF" at bounding box center [160, 86] width 107 height 26
click at [107, 316] on div at bounding box center [160, 316] width 107 height 0
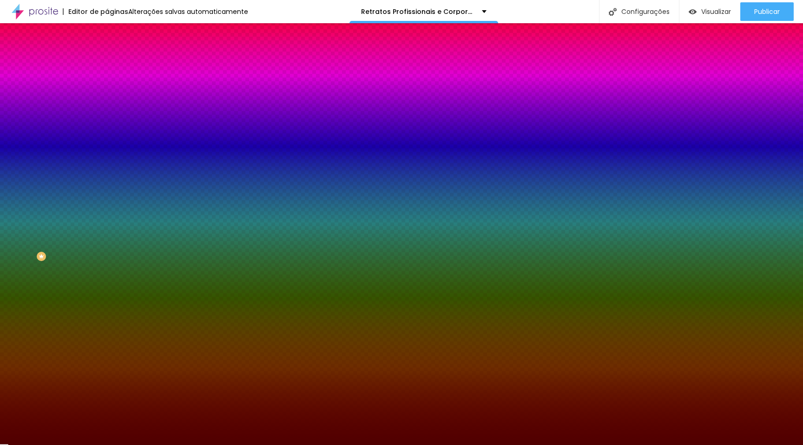
type input "#000000"
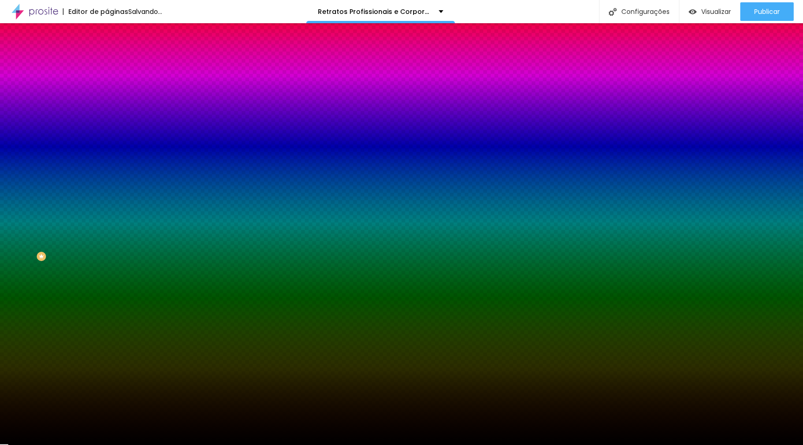
drag, startPoint x: 59, startPoint y: 249, endPoint x: 89, endPoint y: 320, distance: 77.1
click at [107, 320] on div "Editar Botão Conteúdo Estilo Avançado Cor de fundo Voltar ao padrão #FFFFFF Tip…" at bounding box center [160, 234] width 107 height 422
click at [107, 281] on div "Editar Botão Conteúdo Estilo Avançado Cor de fundo Voltar ao padrão #FFFFFF Tip…" at bounding box center [160, 234] width 107 height 422
click at [107, 115] on button "button" at bounding box center [113, 119] width 13 height 10
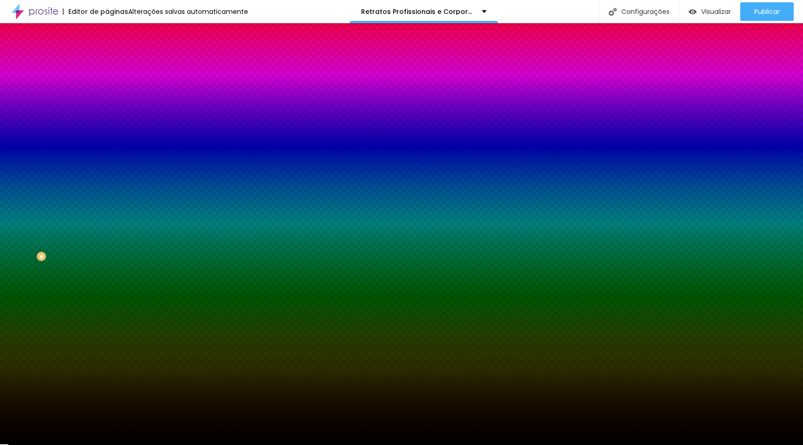
drag, startPoint x: 191, startPoint y: 219, endPoint x: 234, endPoint y: 220, distance: 43.7
click at [237, 221] on body "Editor de páginas Alterações salvas automaticamente Retratos Profissionais e Co…" at bounding box center [401, 222] width 803 height 445
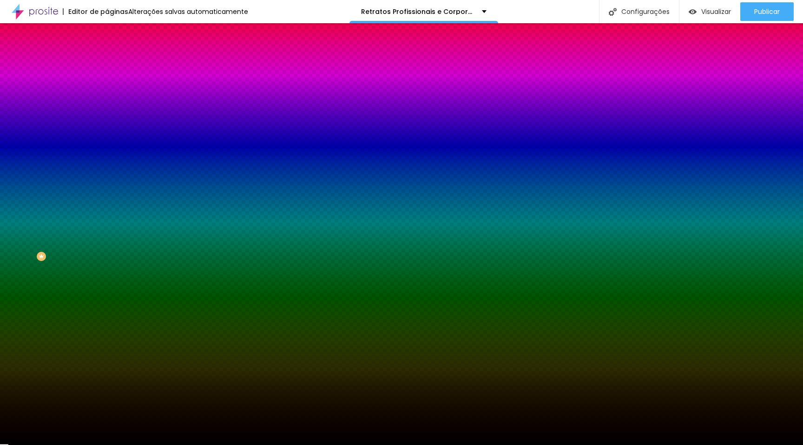
type input "#000000"
drag, startPoint x: 171, startPoint y: 246, endPoint x: 213, endPoint y: 303, distance: 70.5
click at [213, 303] on body "Editor de páginas Salvando... Retratos Profissionais e Corporativos no [GEOGRAP…" at bounding box center [401, 222] width 803 height 445
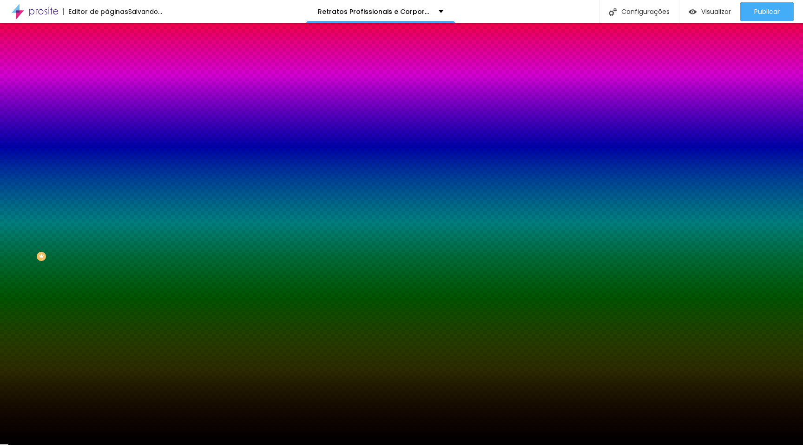
click at [264, 445] on div at bounding box center [401, 453] width 803 height 0
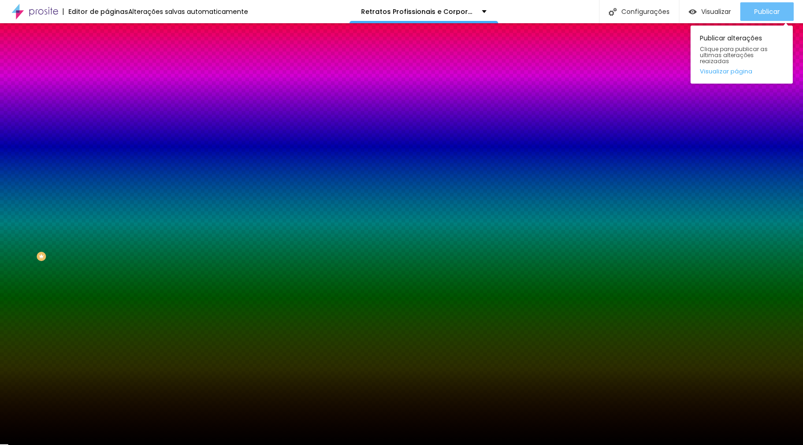
click at [761, 14] on span "Publicar" at bounding box center [768, 11] width 26 height 7
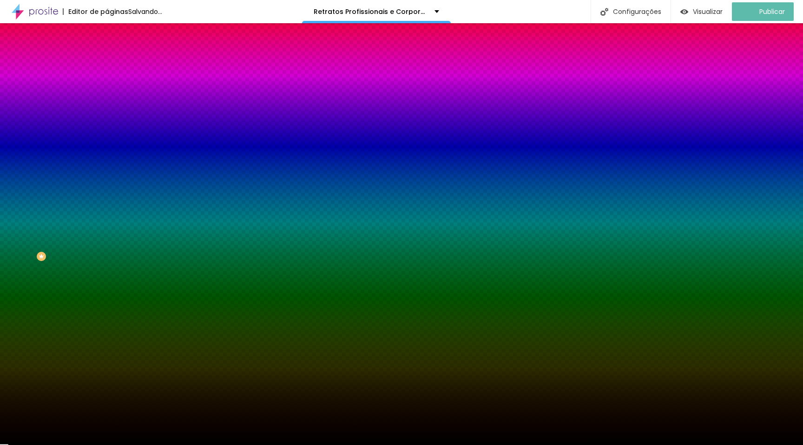
click at [107, 51] on li "Conteúdo" at bounding box center [160, 49] width 107 height 9
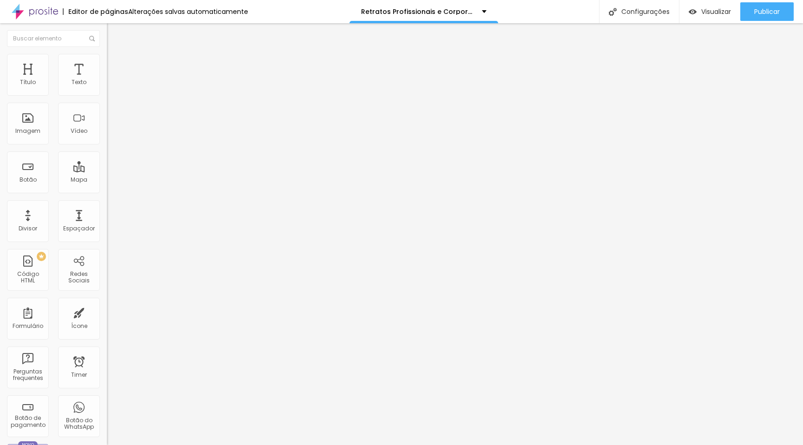
click at [114, 35] on div "Editar Botão" at bounding box center [140, 33] width 53 height 7
click at [115, 64] on span "Estilo" at bounding box center [122, 60] width 14 height 8
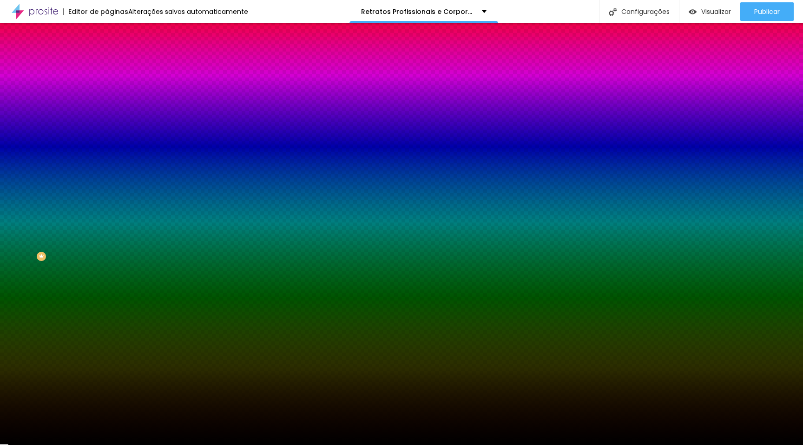
click at [115, 66] on span "Avançado" at bounding box center [130, 70] width 31 height 8
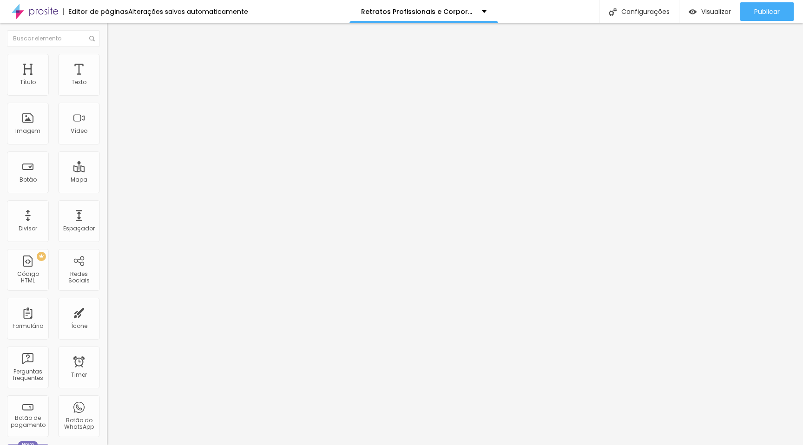
click at [107, 341] on input "text" at bounding box center [163, 345] width 112 height 9
type input "precos"
click at [107, 63] on li "Avançado" at bounding box center [160, 67] width 107 height 9
click at [107, 192] on input "https://" at bounding box center [163, 186] width 112 height 9
drag, startPoint x: 68, startPoint y: 195, endPoint x: 0, endPoint y: 186, distance: 68.9
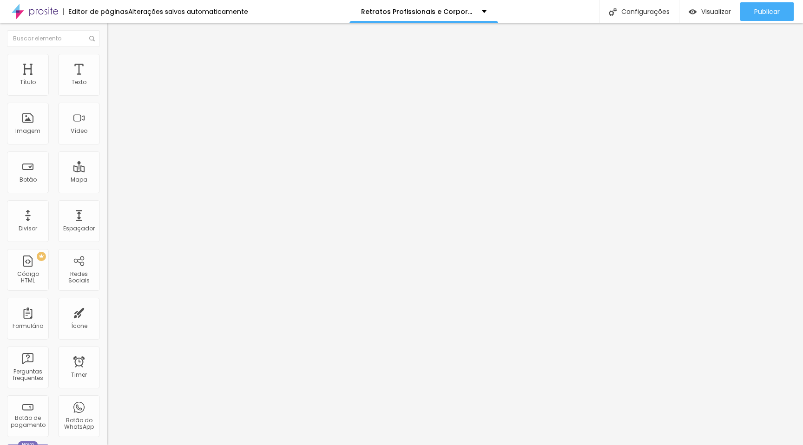
click at [107, 186] on div "Texto Ver Opções Alinhamento [GEOGRAPHIC_DATA] Link URL https:// Abrir em uma n…" at bounding box center [160, 140] width 107 height 135
type input "precos"
click at [774, 8] on span "Publicar" at bounding box center [768, 11] width 26 height 7
click at [697, 18] on div "Visualizar" at bounding box center [702, 11] width 42 height 19
click at [107, 192] on input "precos" at bounding box center [163, 186] width 112 height 9
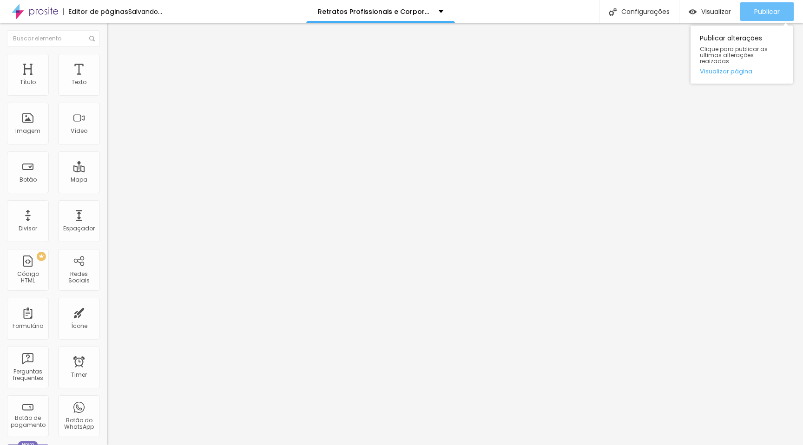
type input "#precos"
click at [755, 8] on span "Publicar" at bounding box center [768, 11] width 26 height 7
click at [774, 5] on div "Publicar" at bounding box center [768, 11] width 26 height 19
